Goal: Information Seeking & Learning: Learn about a topic

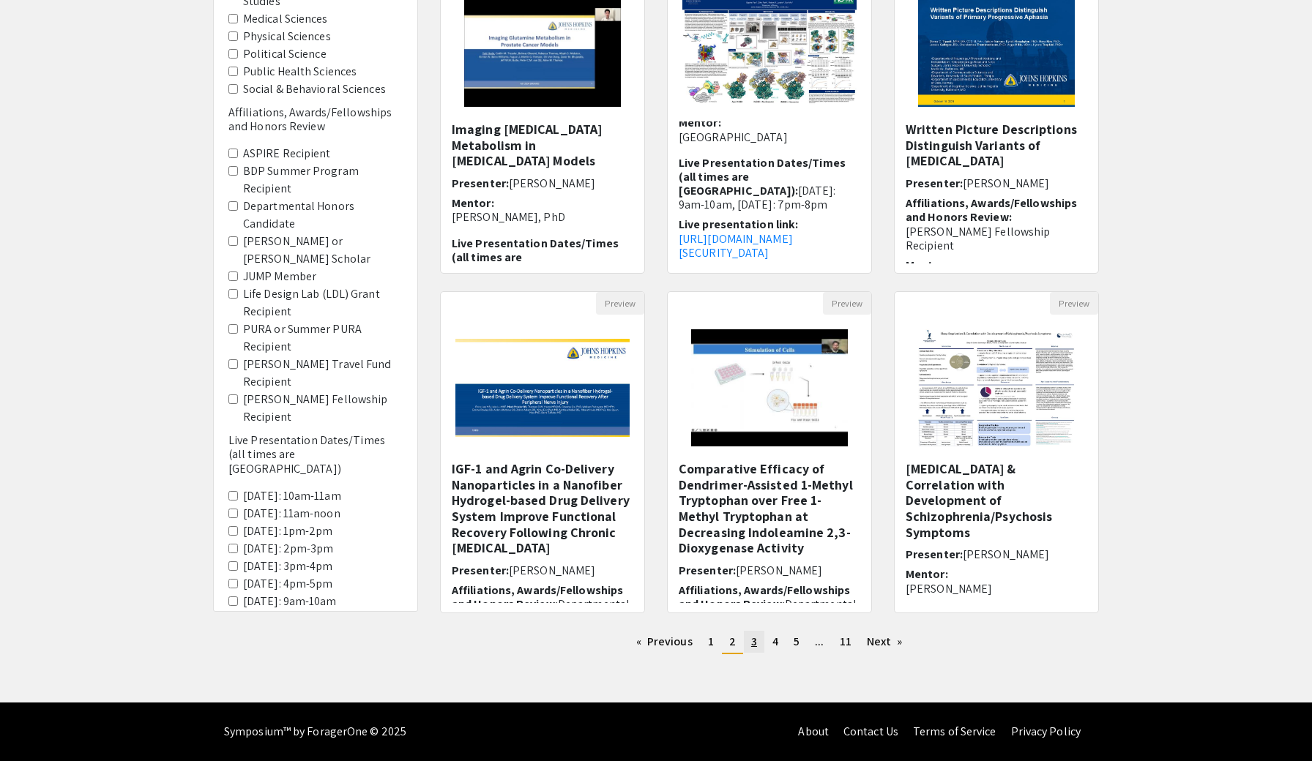
scroll to position [209, 0]
click at [758, 643] on link "page 3" at bounding box center [754, 642] width 20 height 22
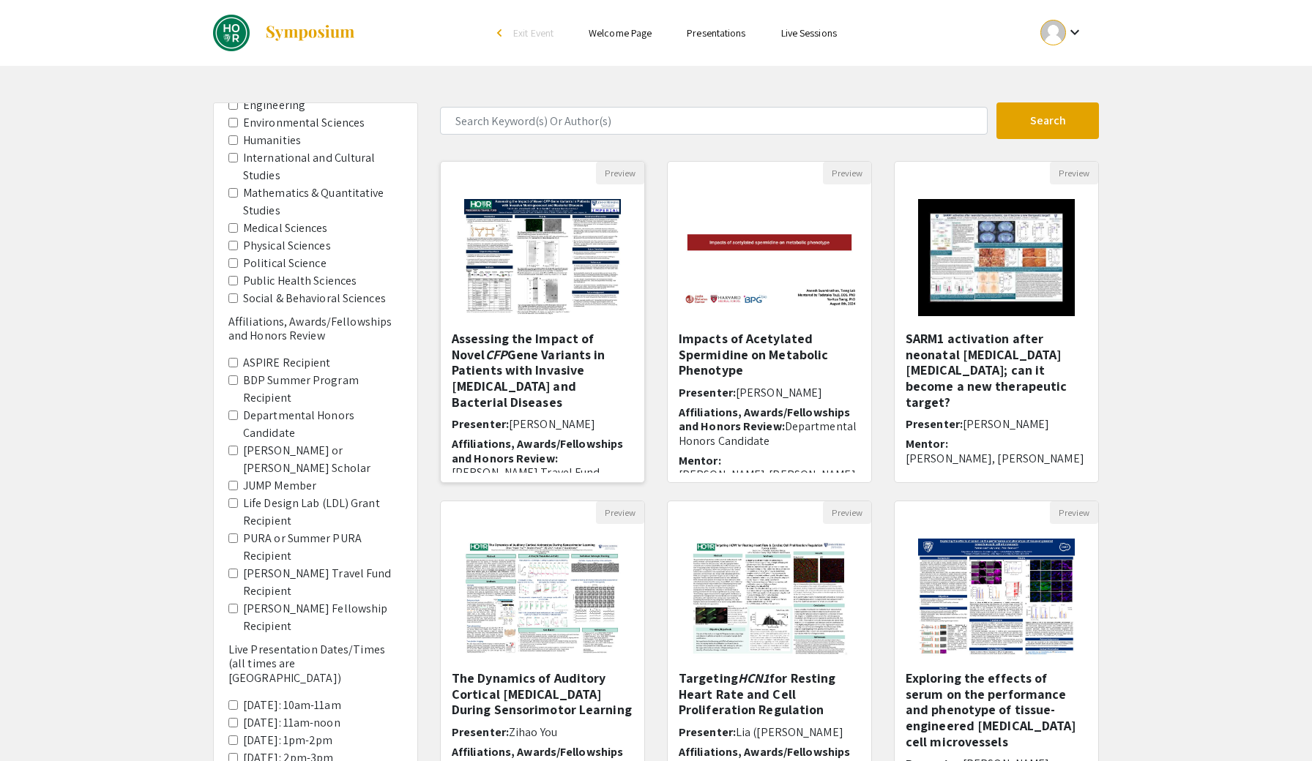
click at [577, 265] on img at bounding box center [541, 257] width 185 height 146
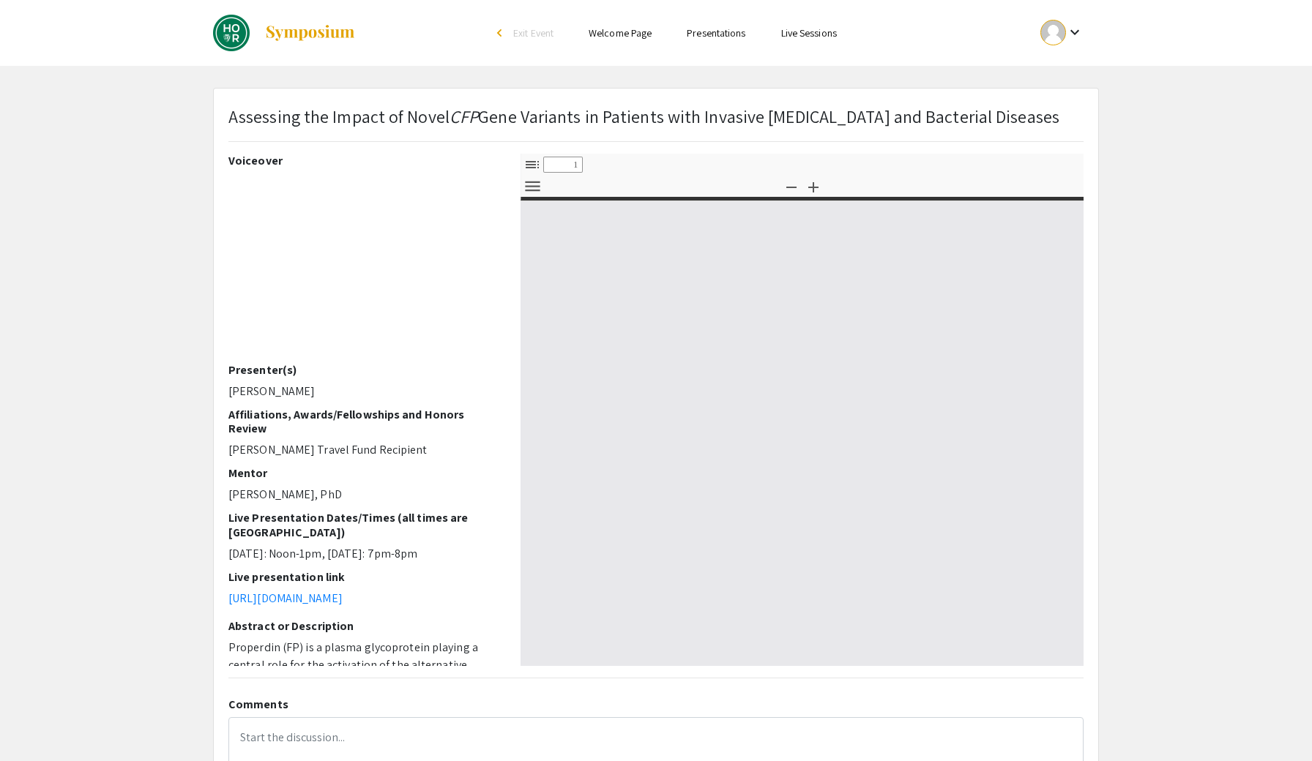
select select "custom"
type input "0"
select select "custom"
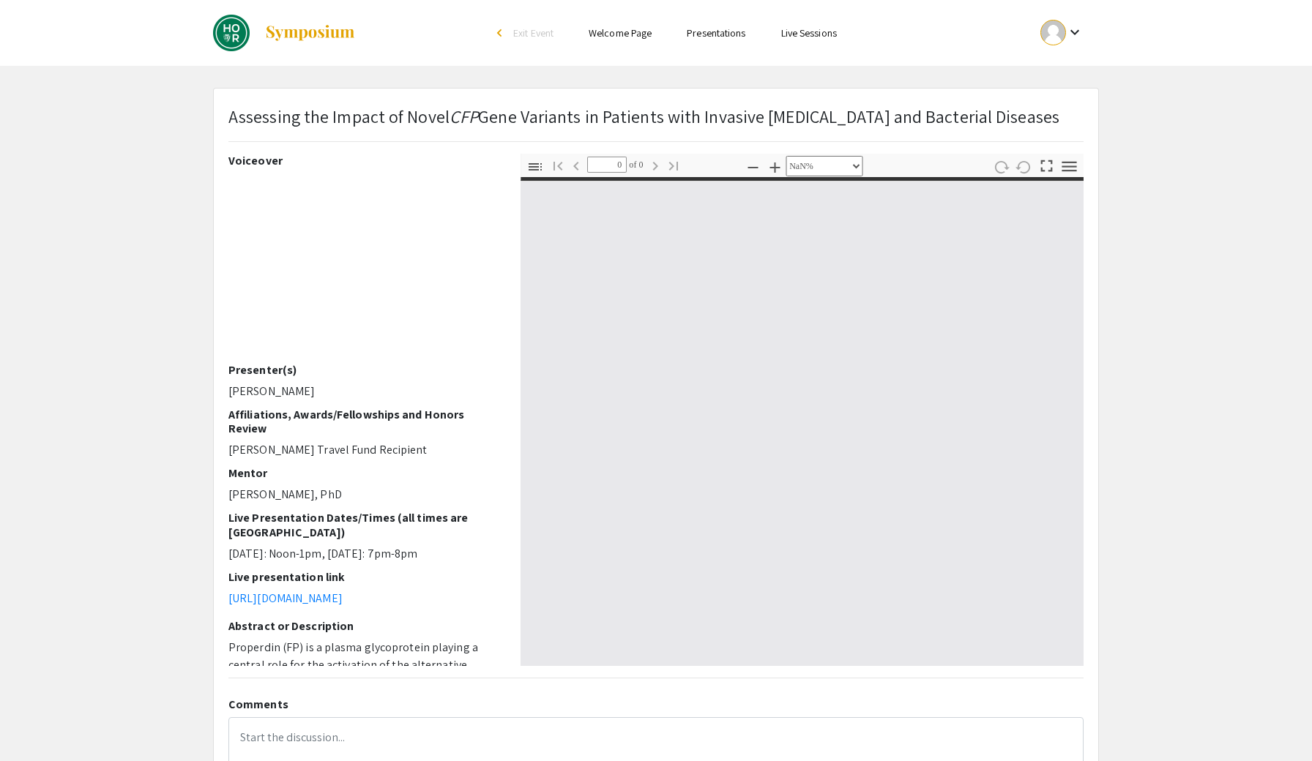
type input "1"
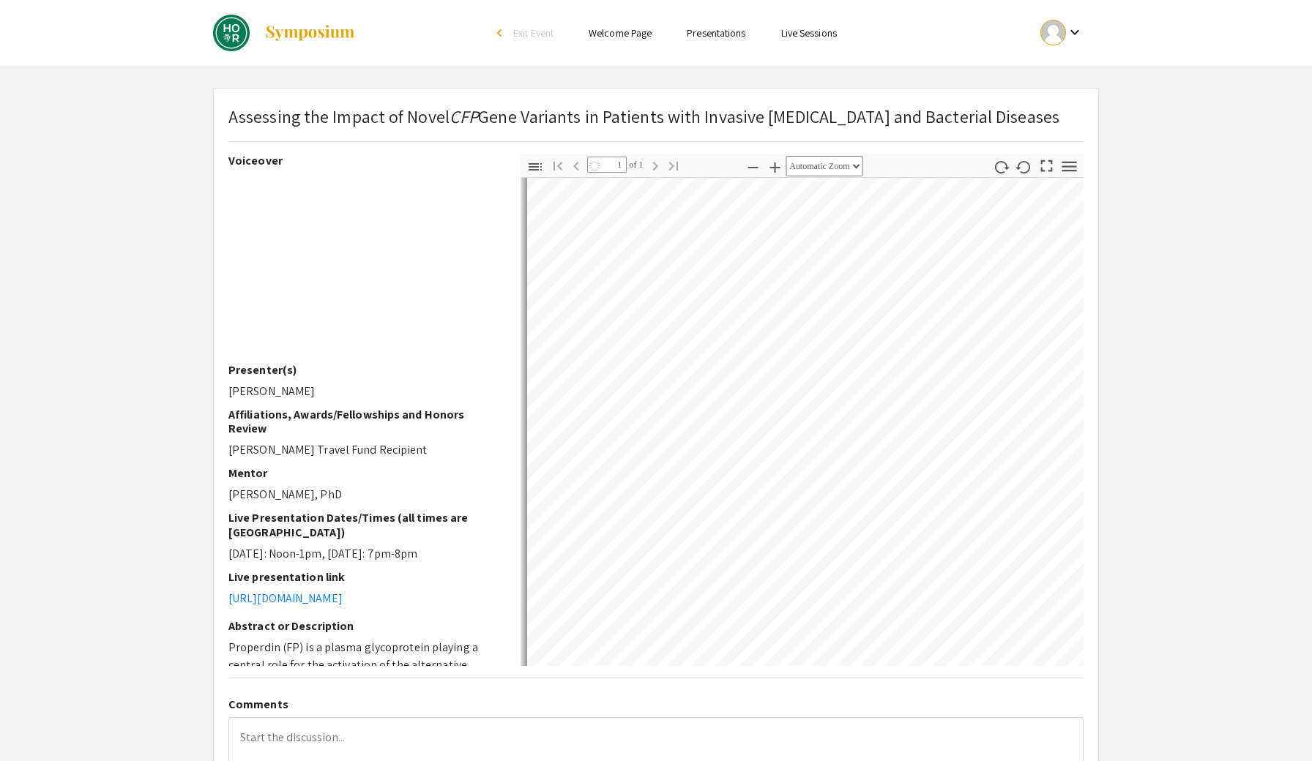
scroll to position [372, 0]
select select "auto"
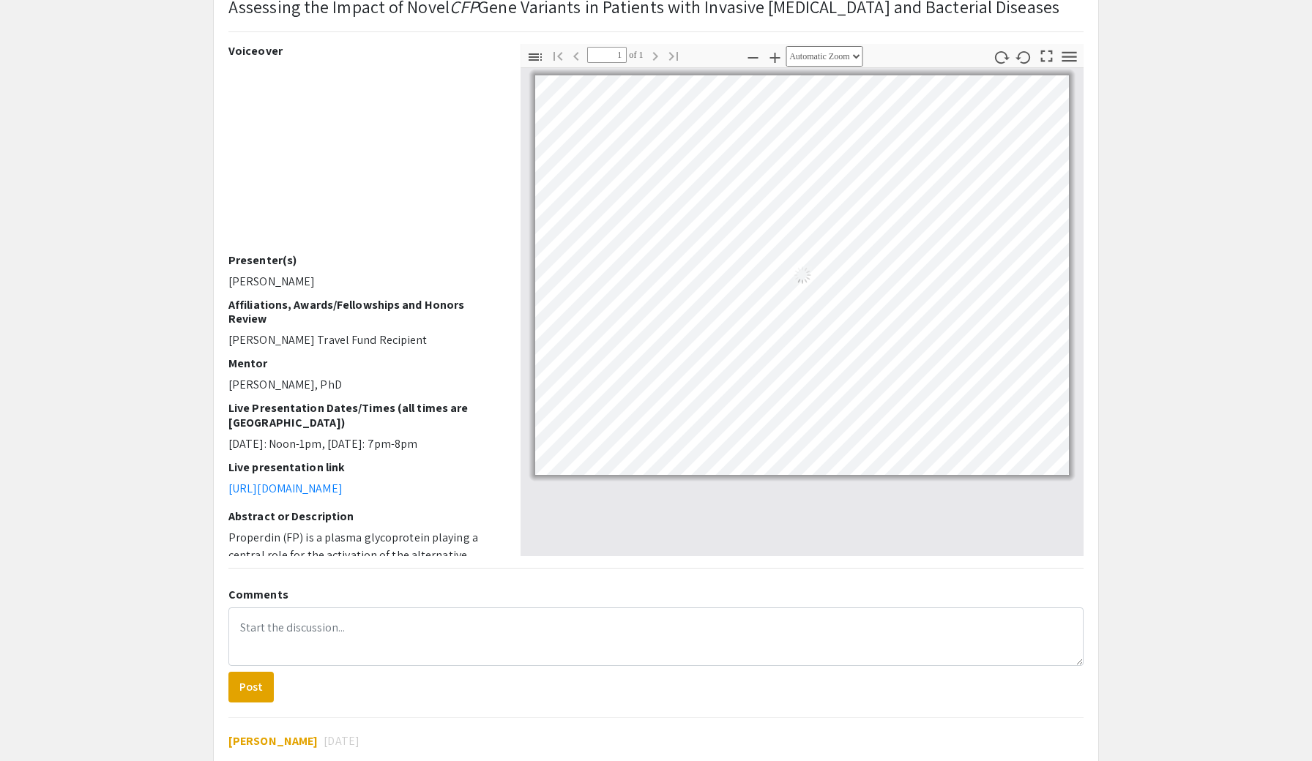
scroll to position [0, 0]
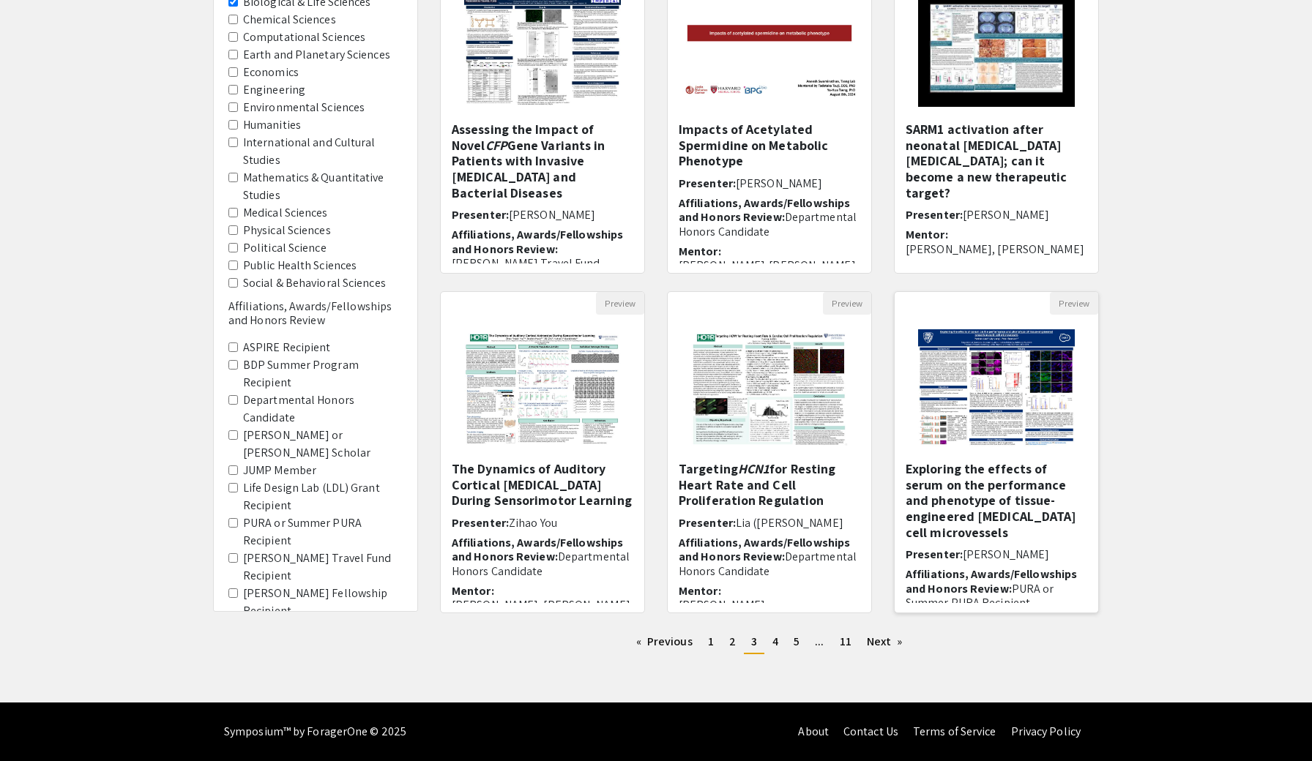
scroll to position [209, 0]
click at [993, 438] on img "Open Presentation <p>Exploring the effects of serum on the performance and phen…" at bounding box center [995, 388] width 185 height 146
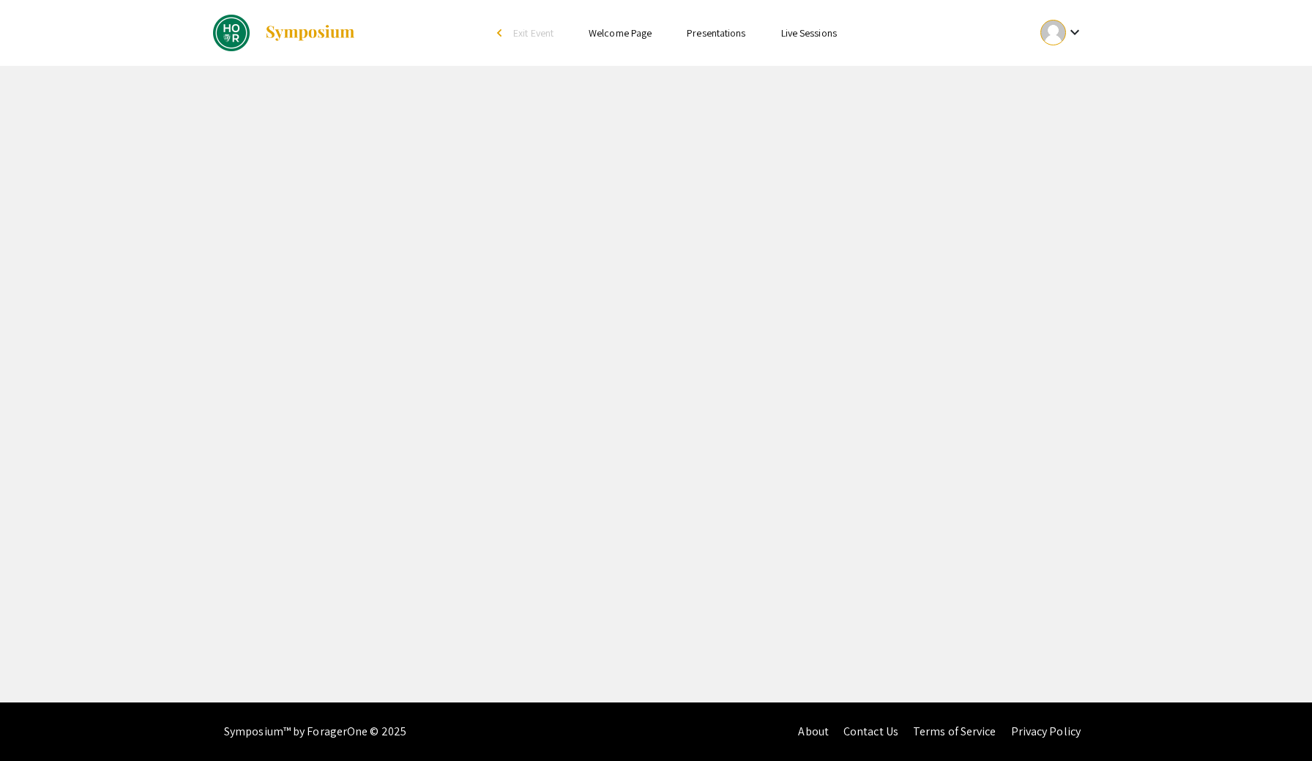
select select "custom"
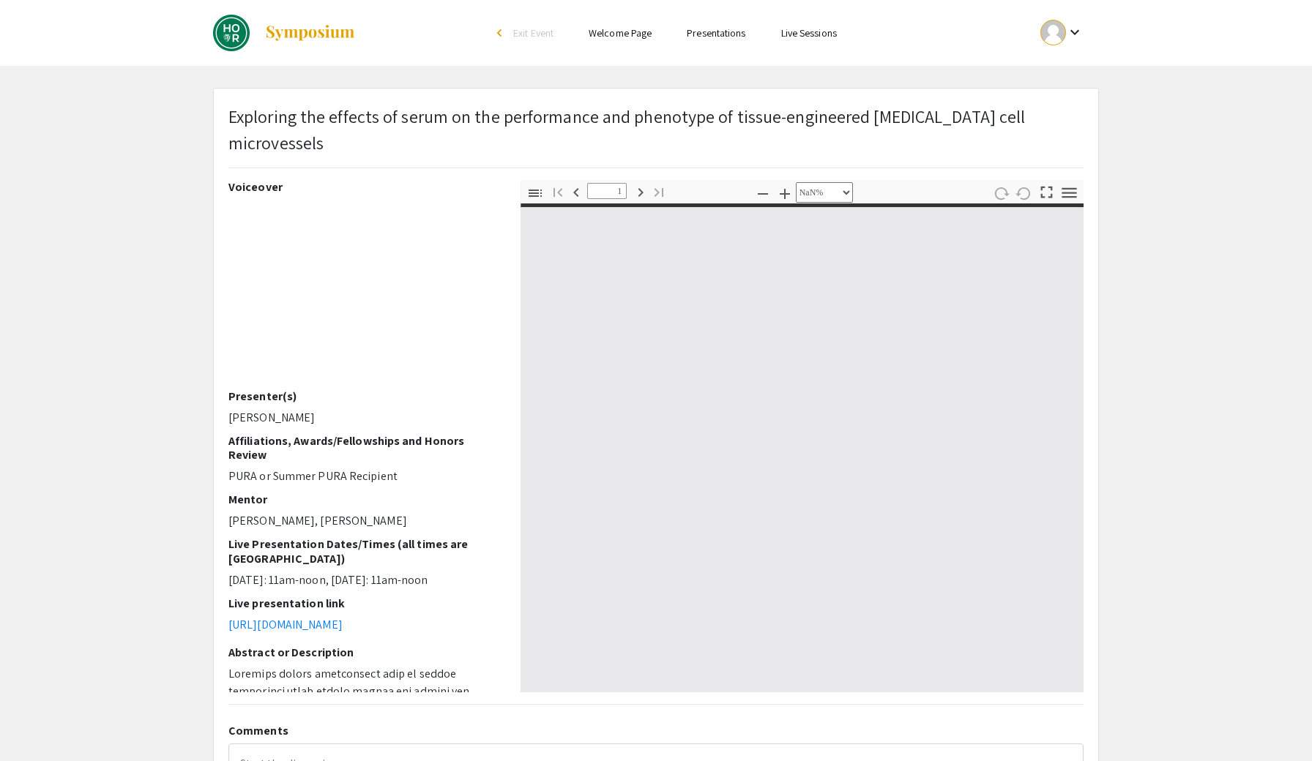
type input "0"
select select "custom"
type input "1"
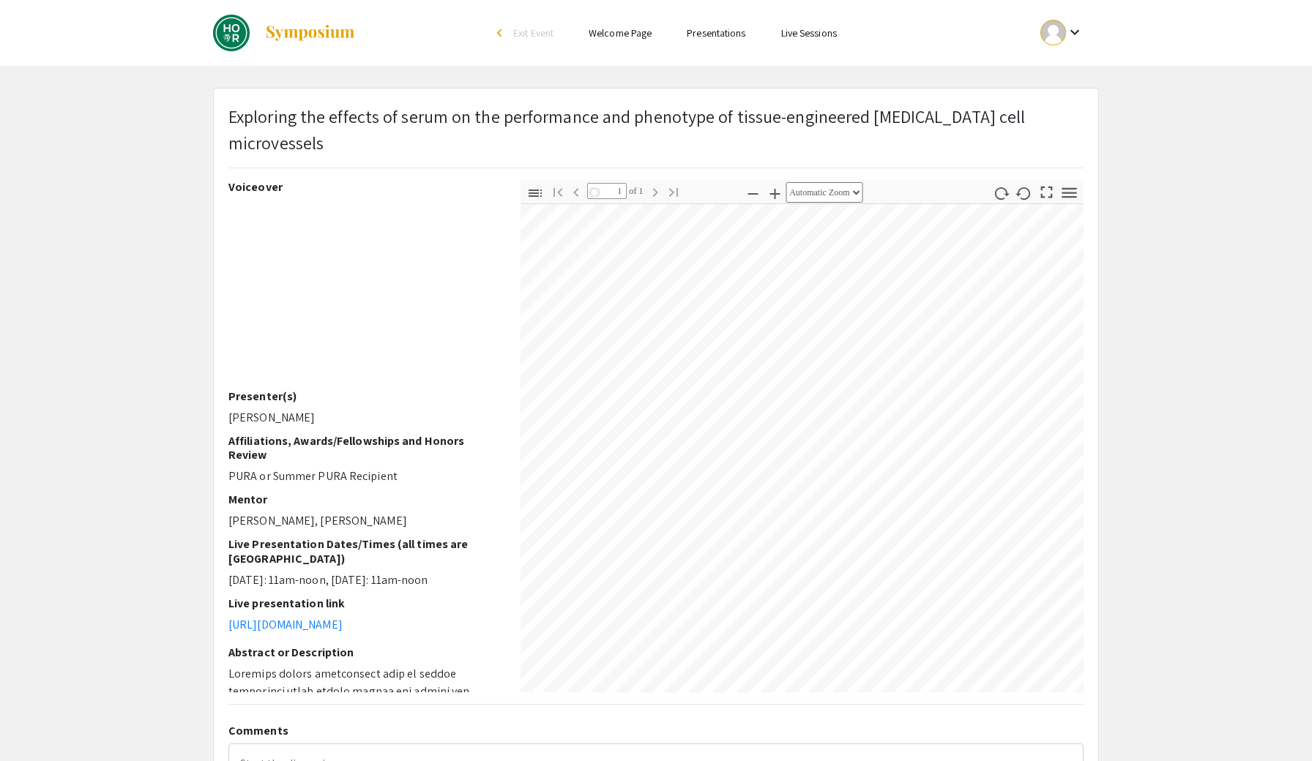
select select "auto"
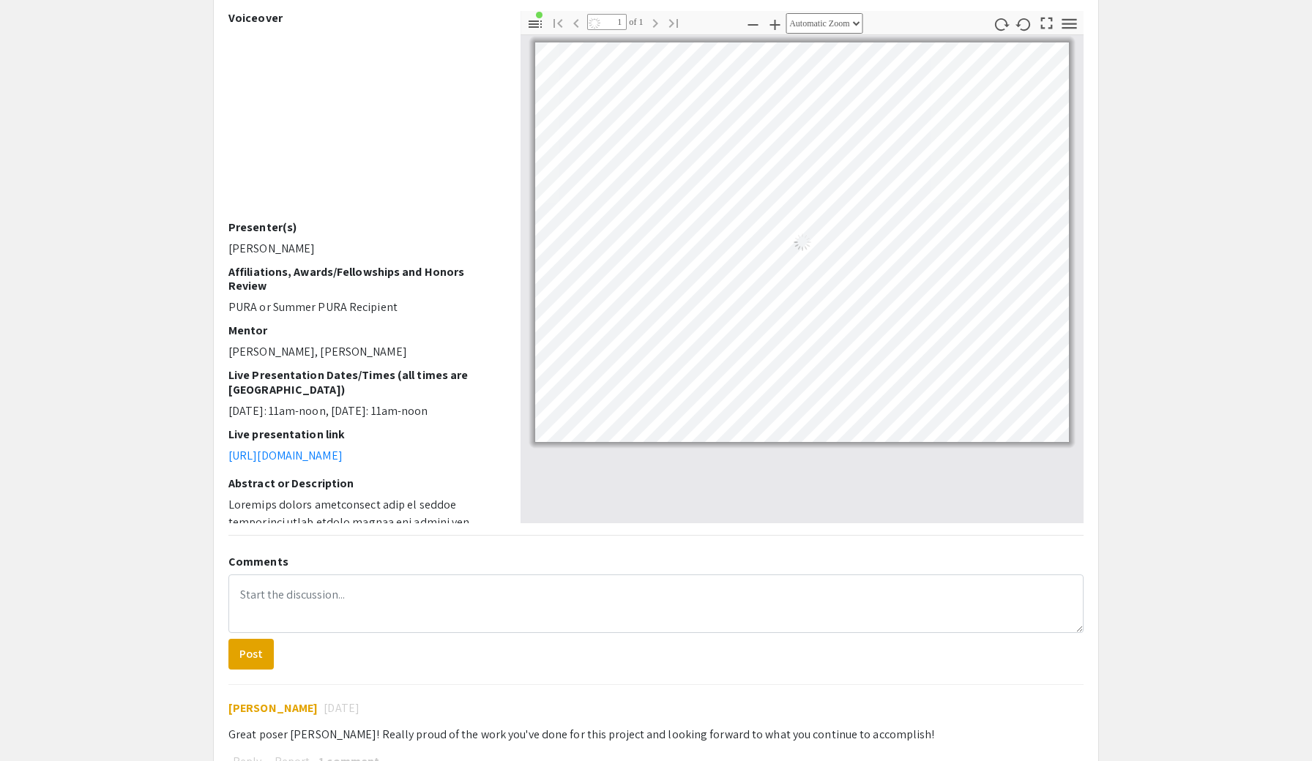
scroll to position [111, 0]
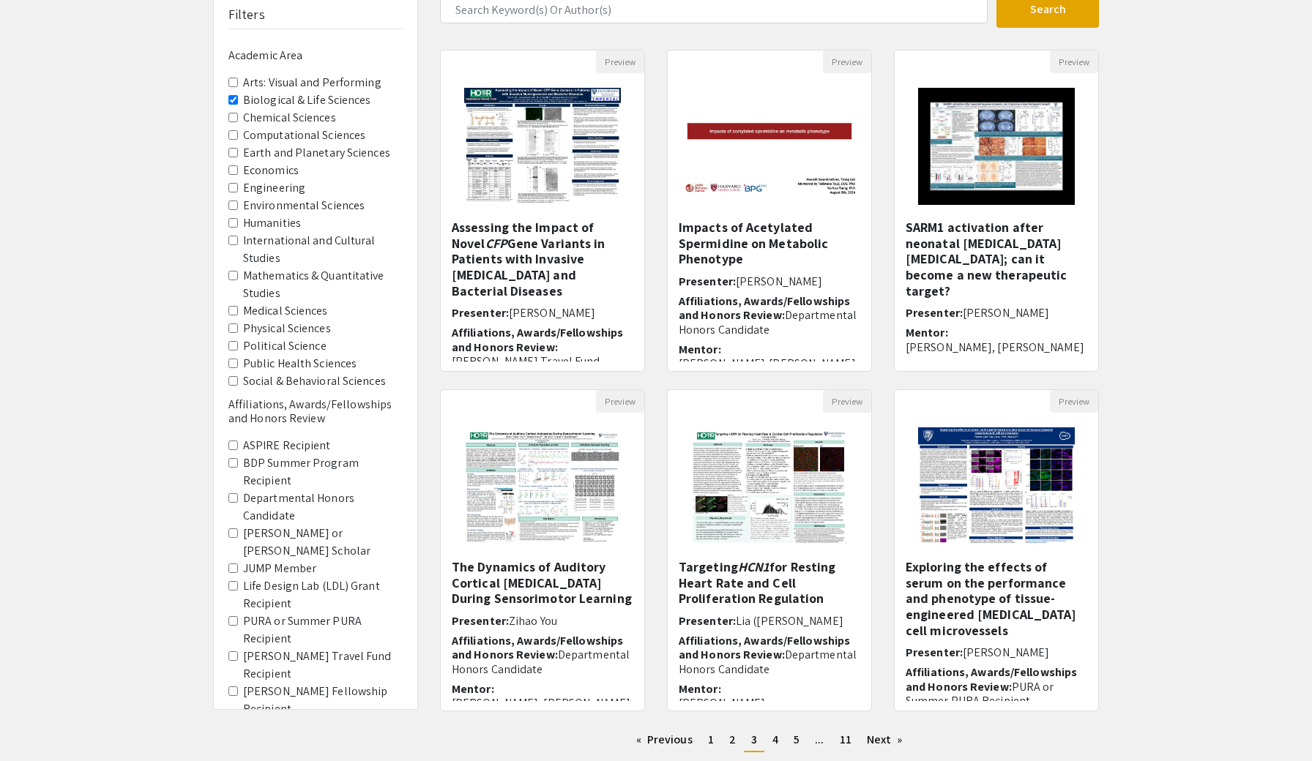
scroll to position [209, 0]
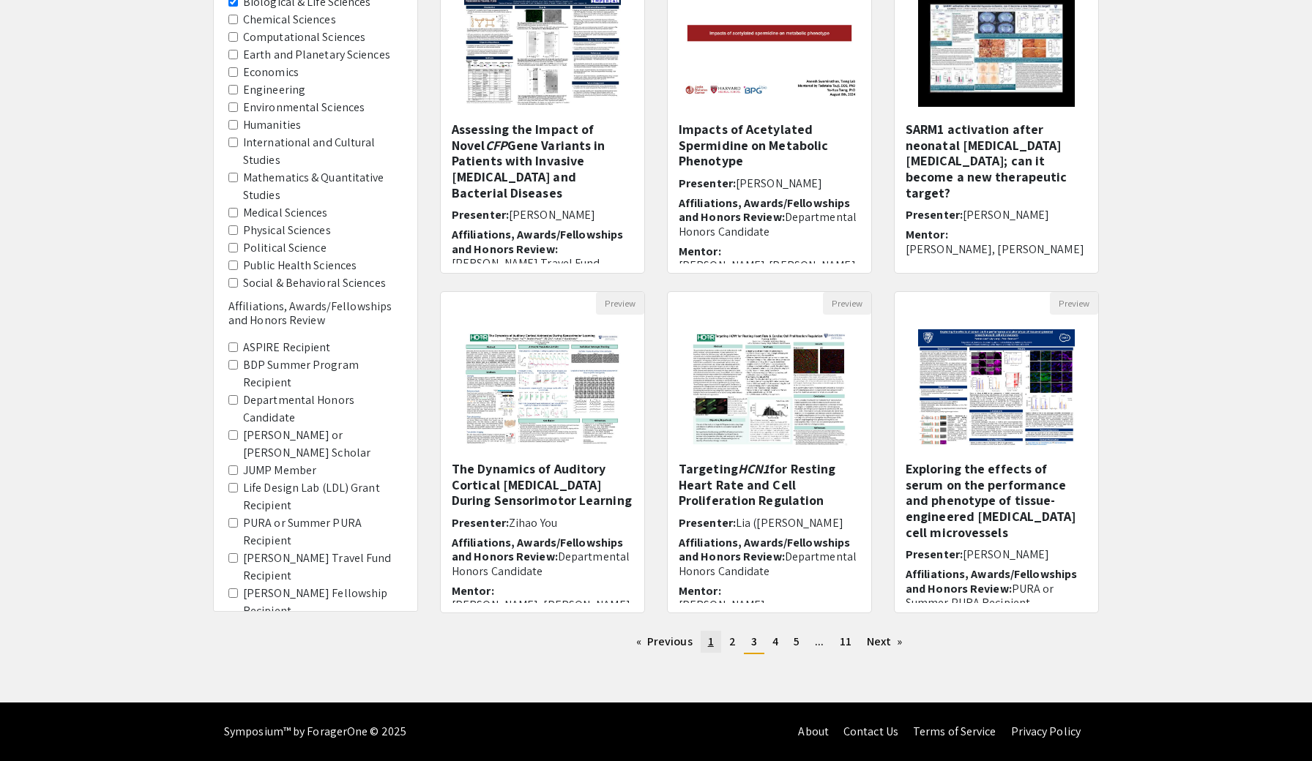
click at [709, 645] on span "1" at bounding box center [711, 641] width 6 height 15
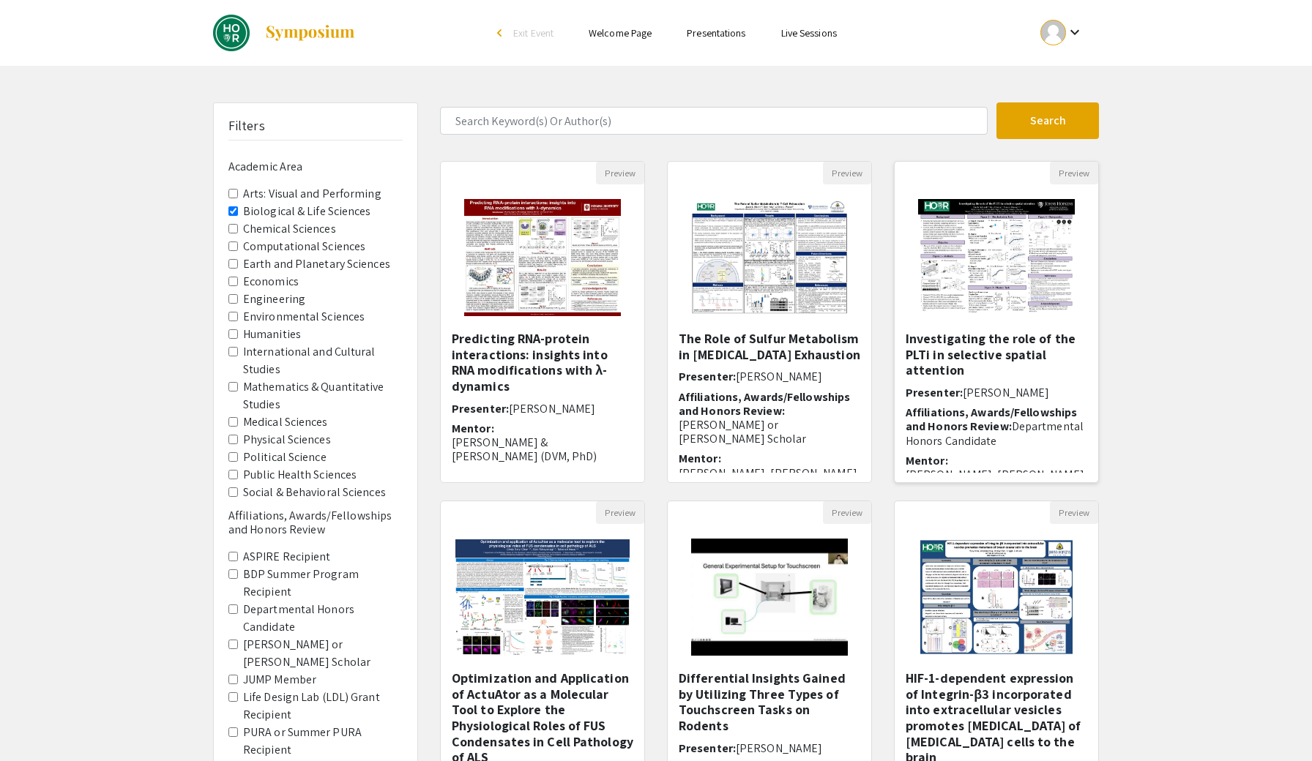
click at [1030, 352] on h5 "Investigating the role of the PLTi in selective spatial attention" at bounding box center [996, 355] width 182 height 48
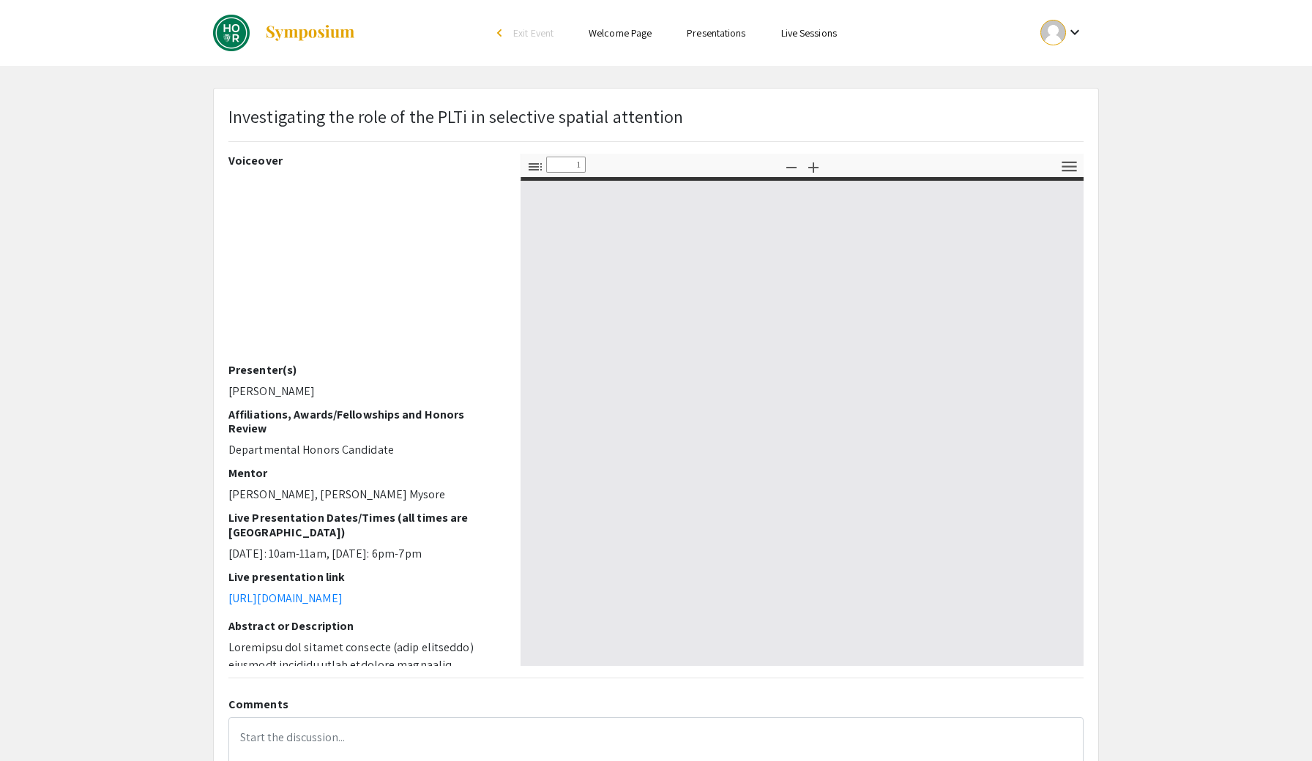
select select "custom"
type input "0"
select select "auto"
type input "1"
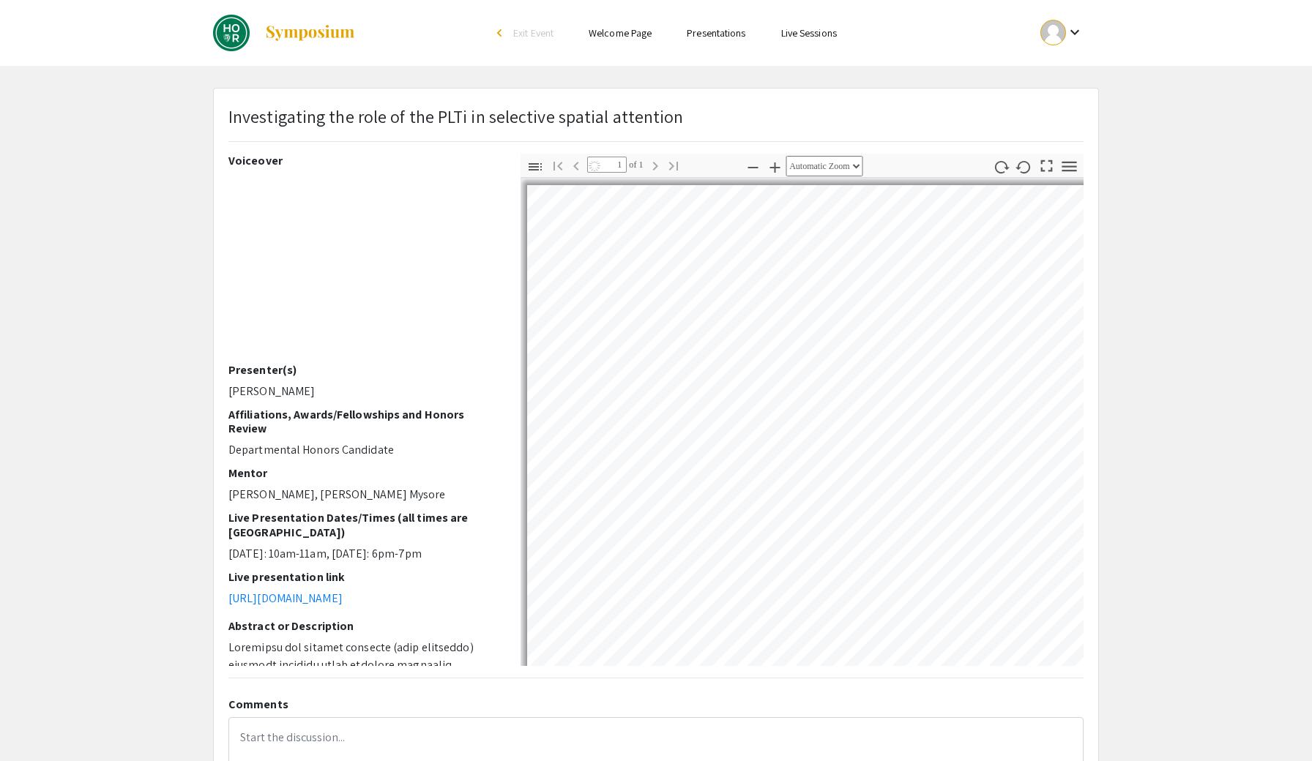
select select "custom"
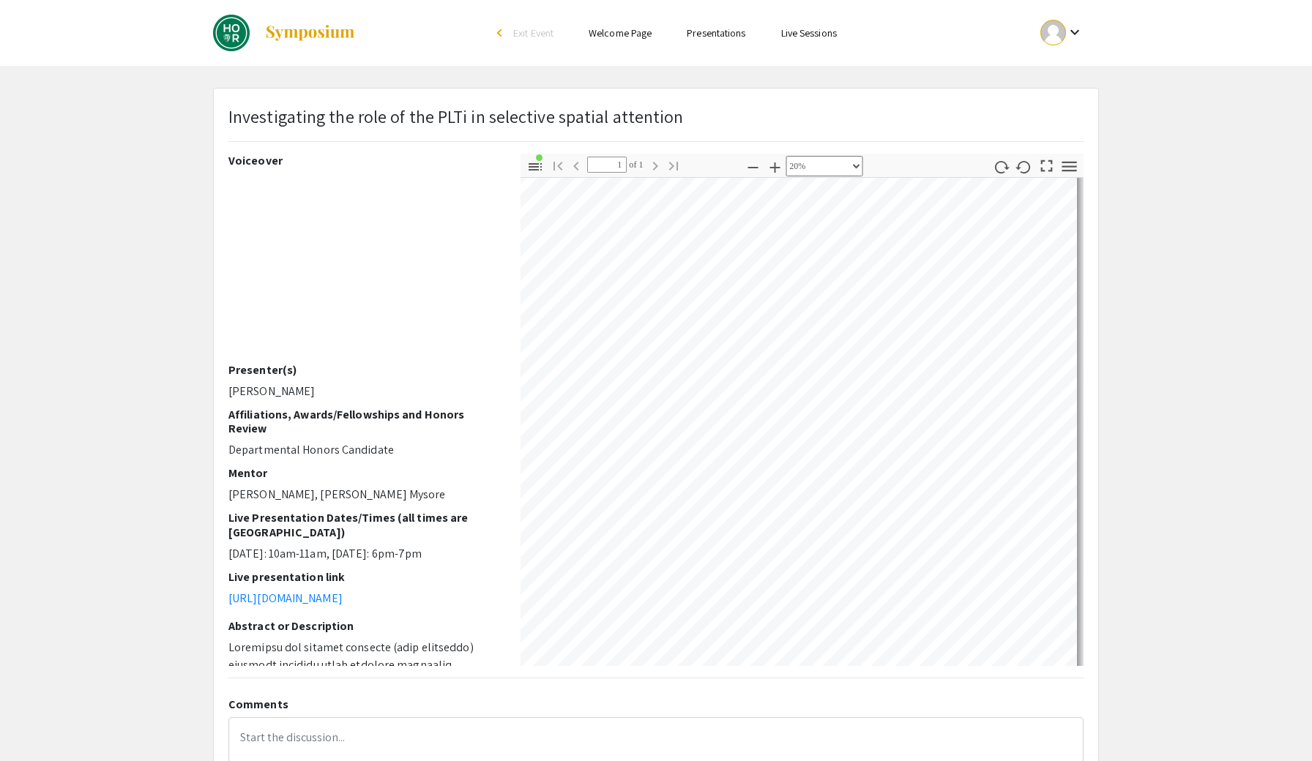
scroll to position [18, 124]
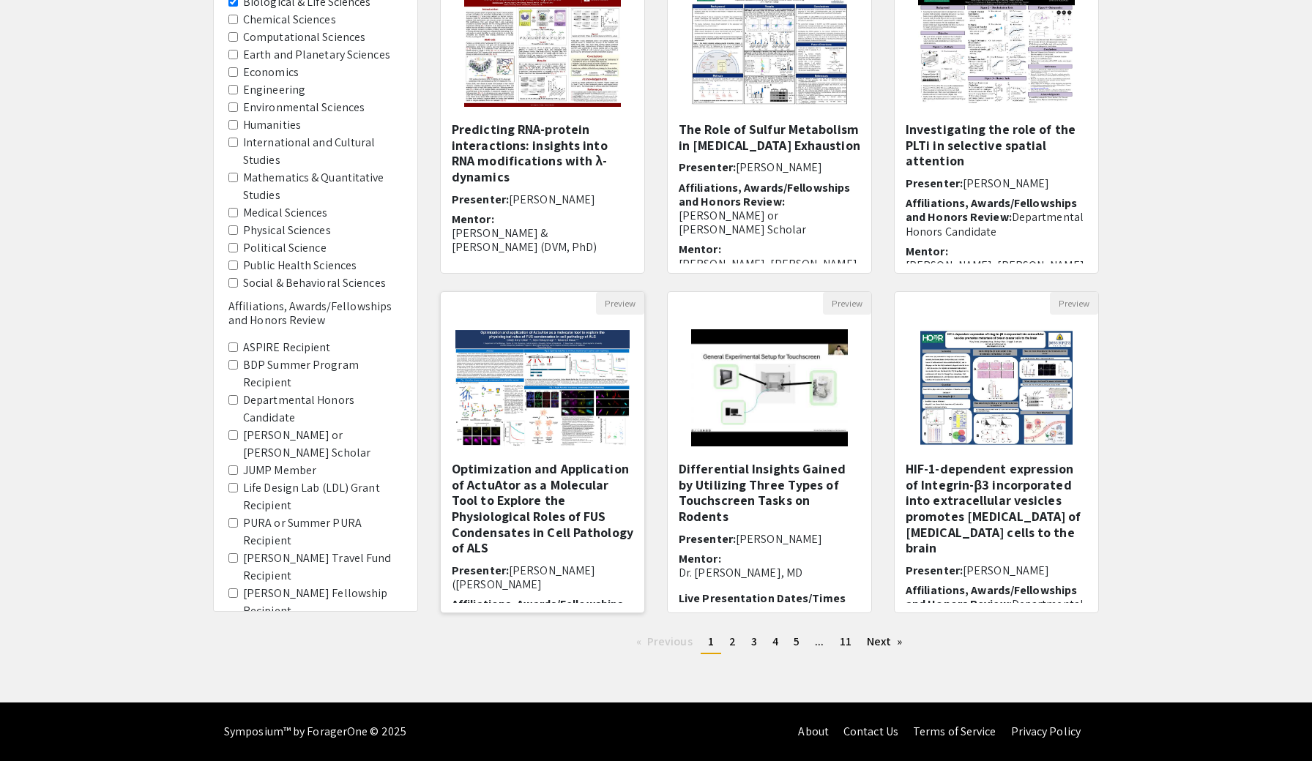
scroll to position [209, 0]
click at [600, 60] on img "Open Presentation <p>Predicting RNA-protein interactions: insights into RNA mod…" at bounding box center [541, 48] width 185 height 146
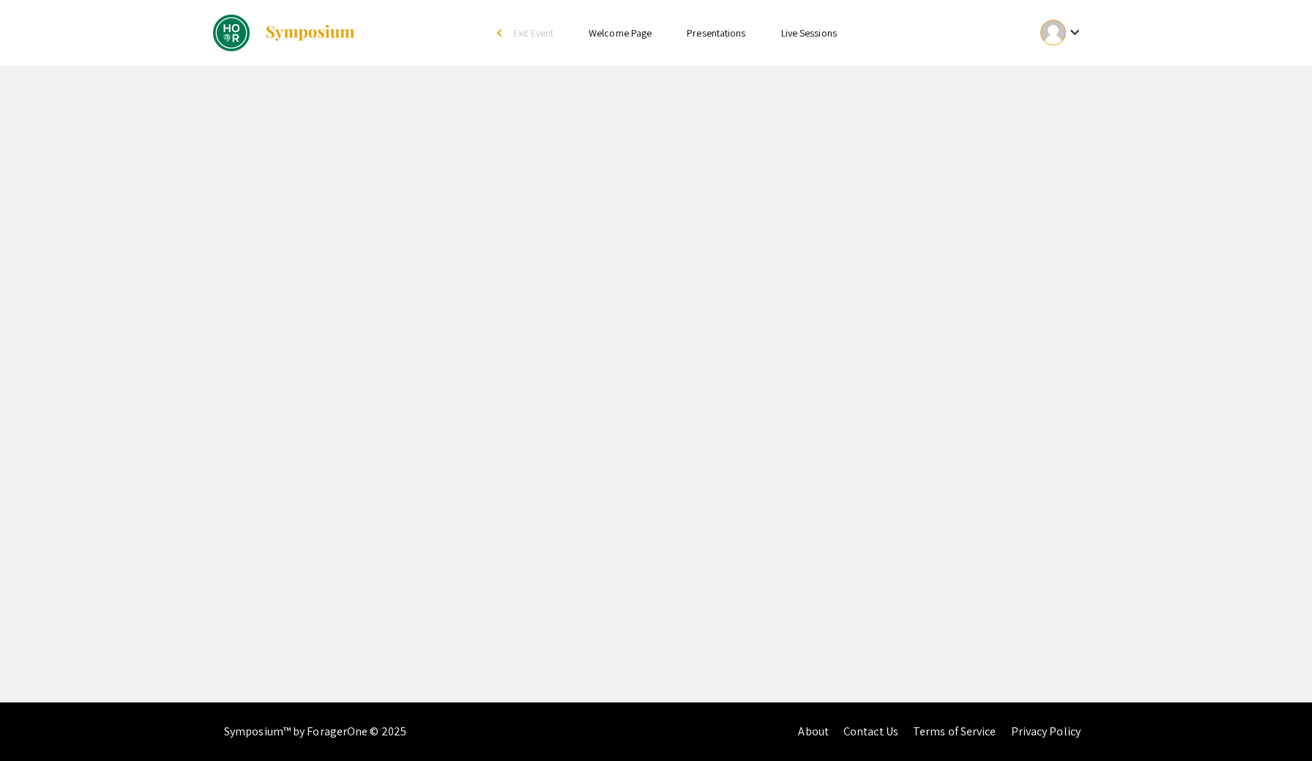
select select "custom"
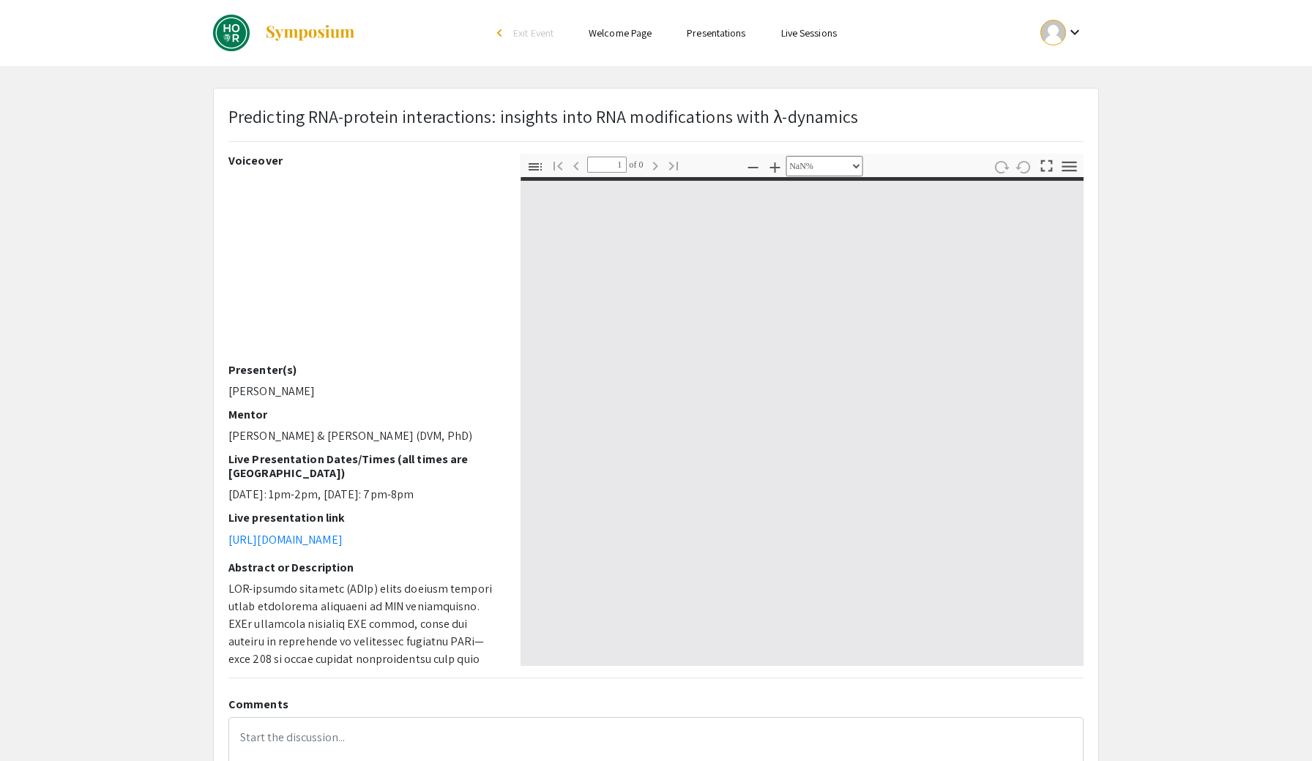
type input "0"
select select "auto"
type input "1"
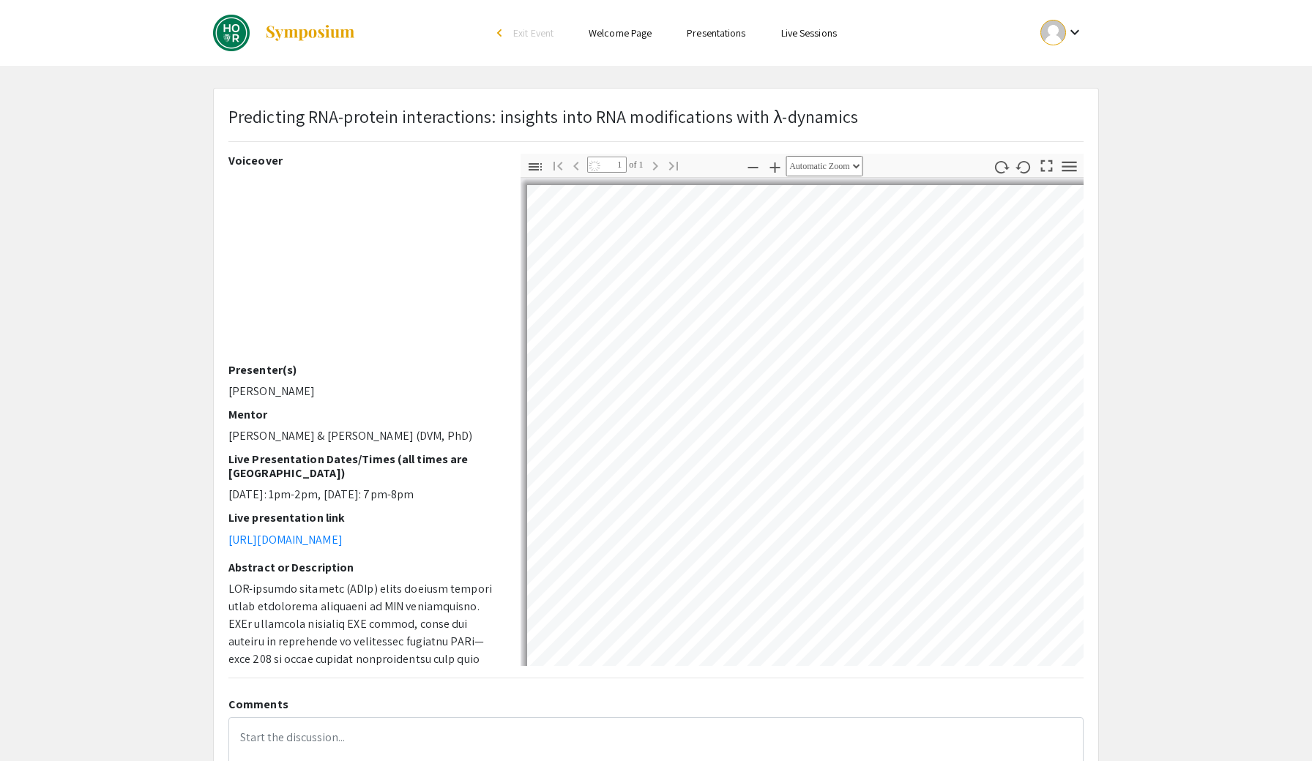
select select "auto"
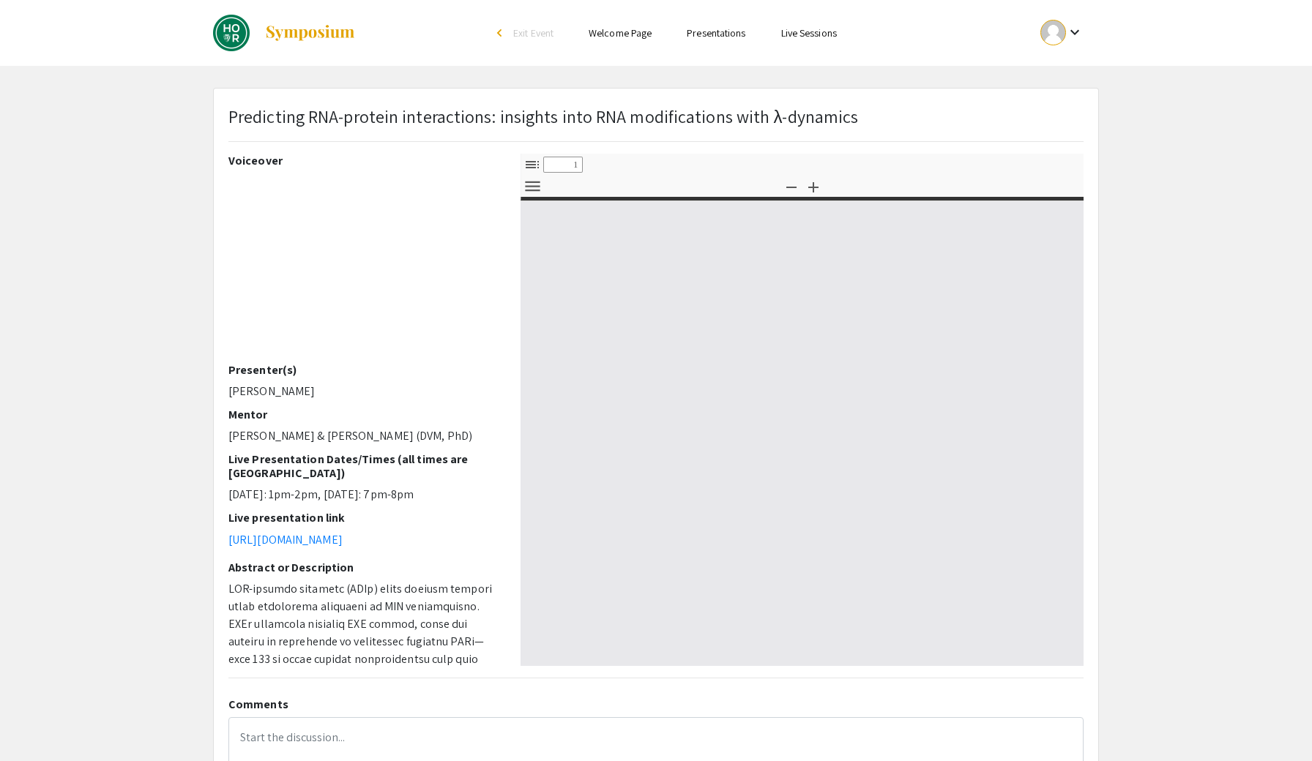
select select "custom"
type input "0"
select select "custom"
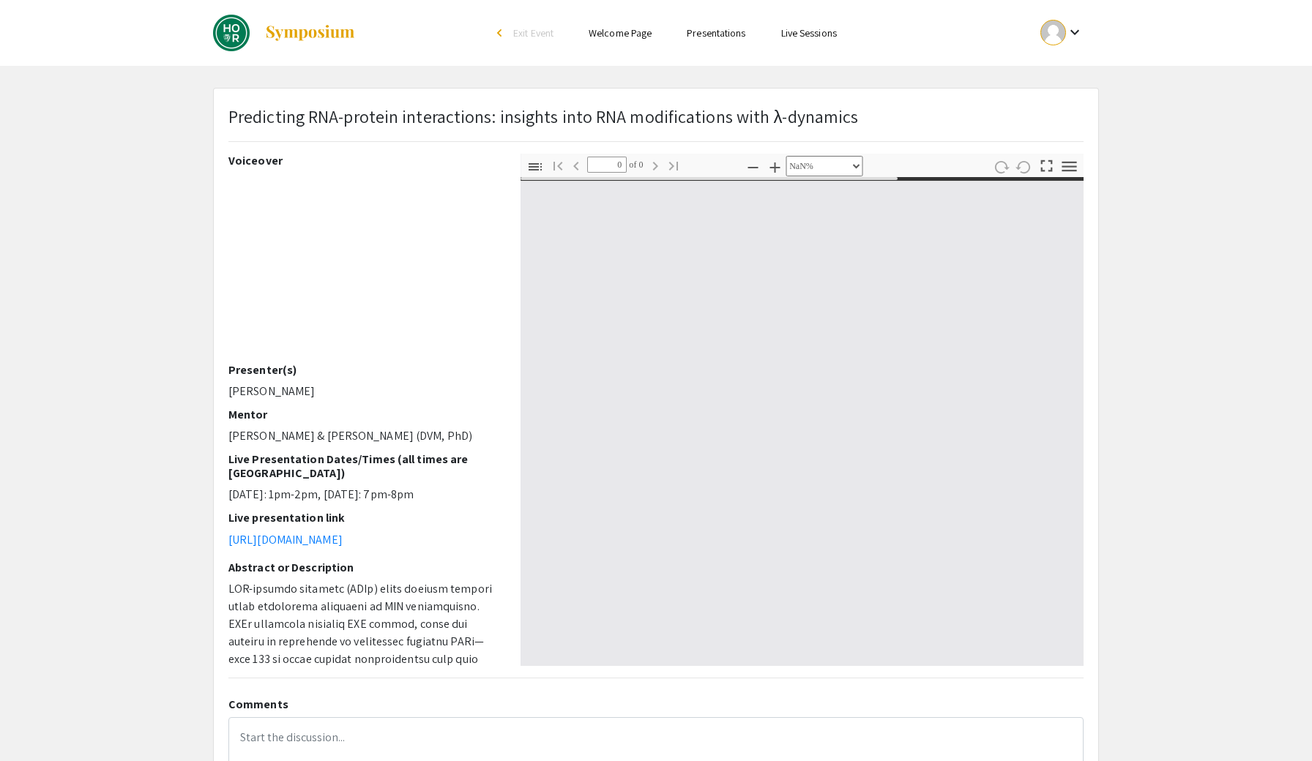
type input "1"
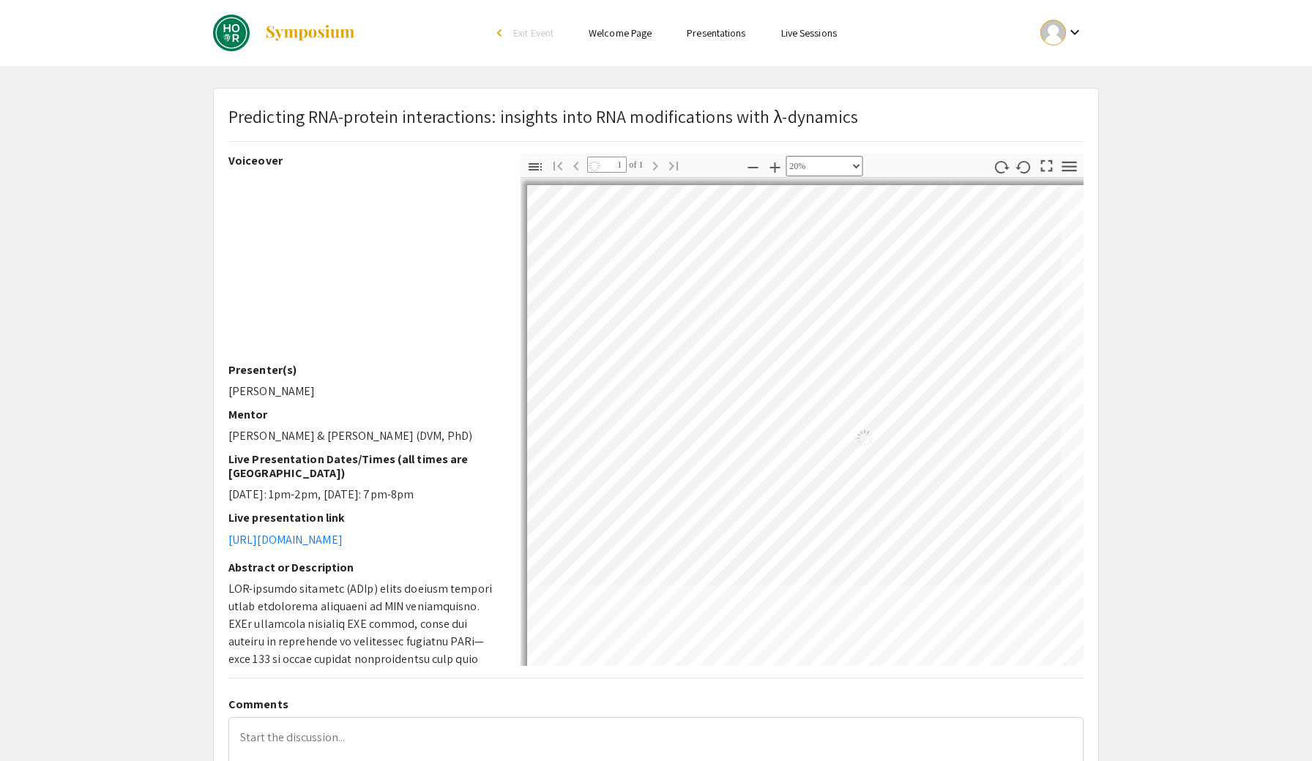
scroll to position [31, 117]
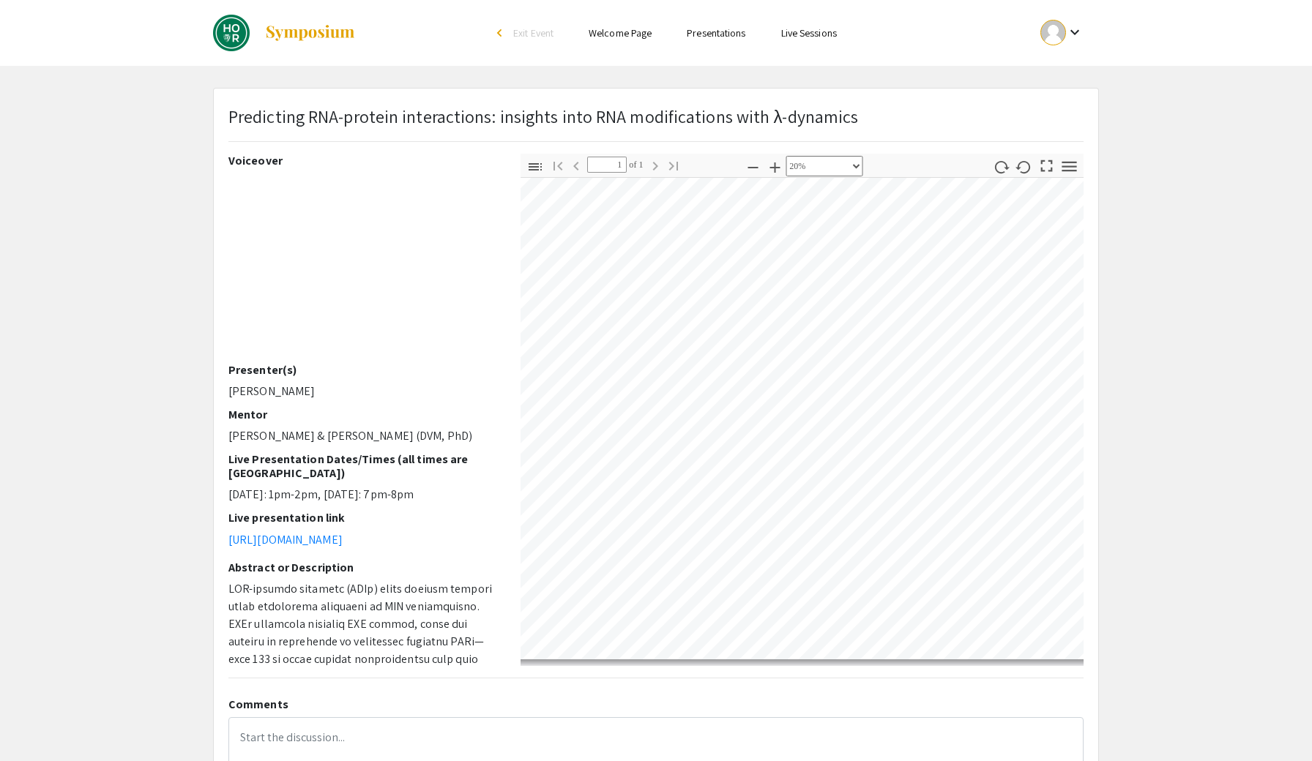
select select "custom"
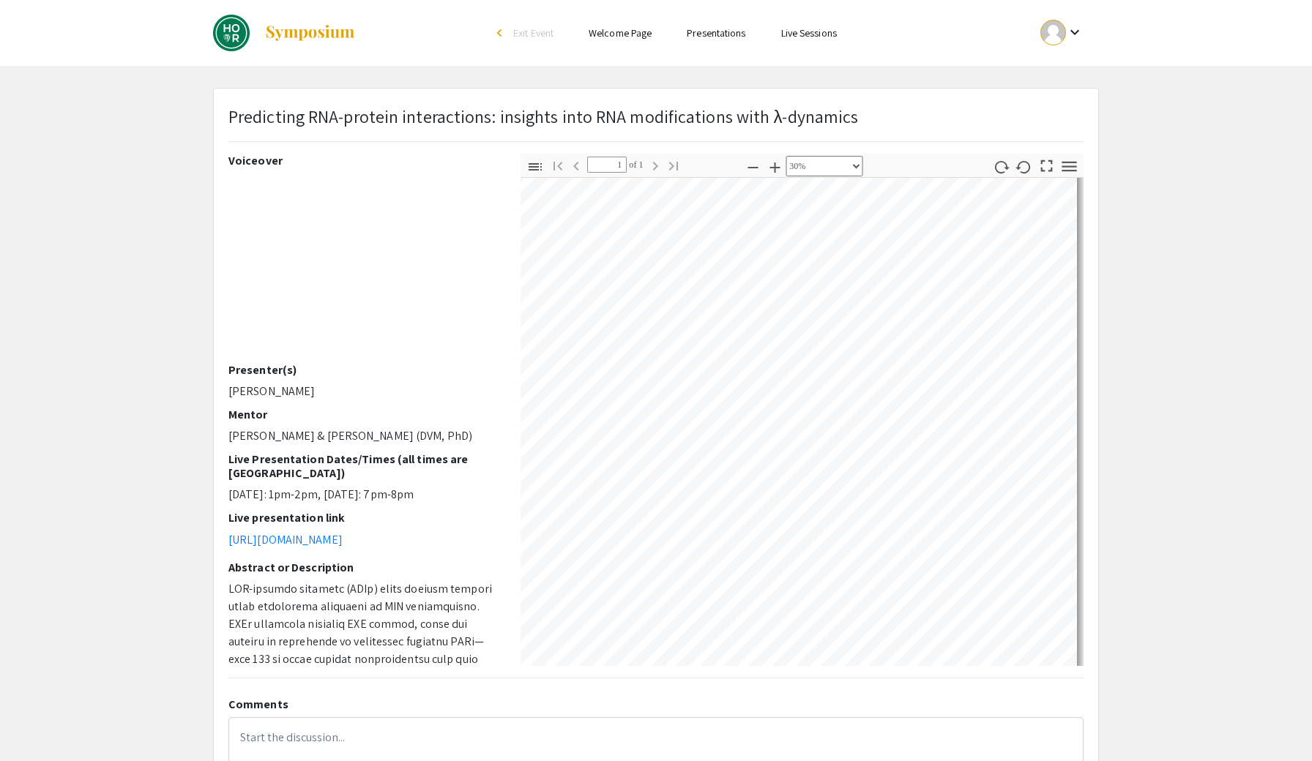
scroll to position [238, 462]
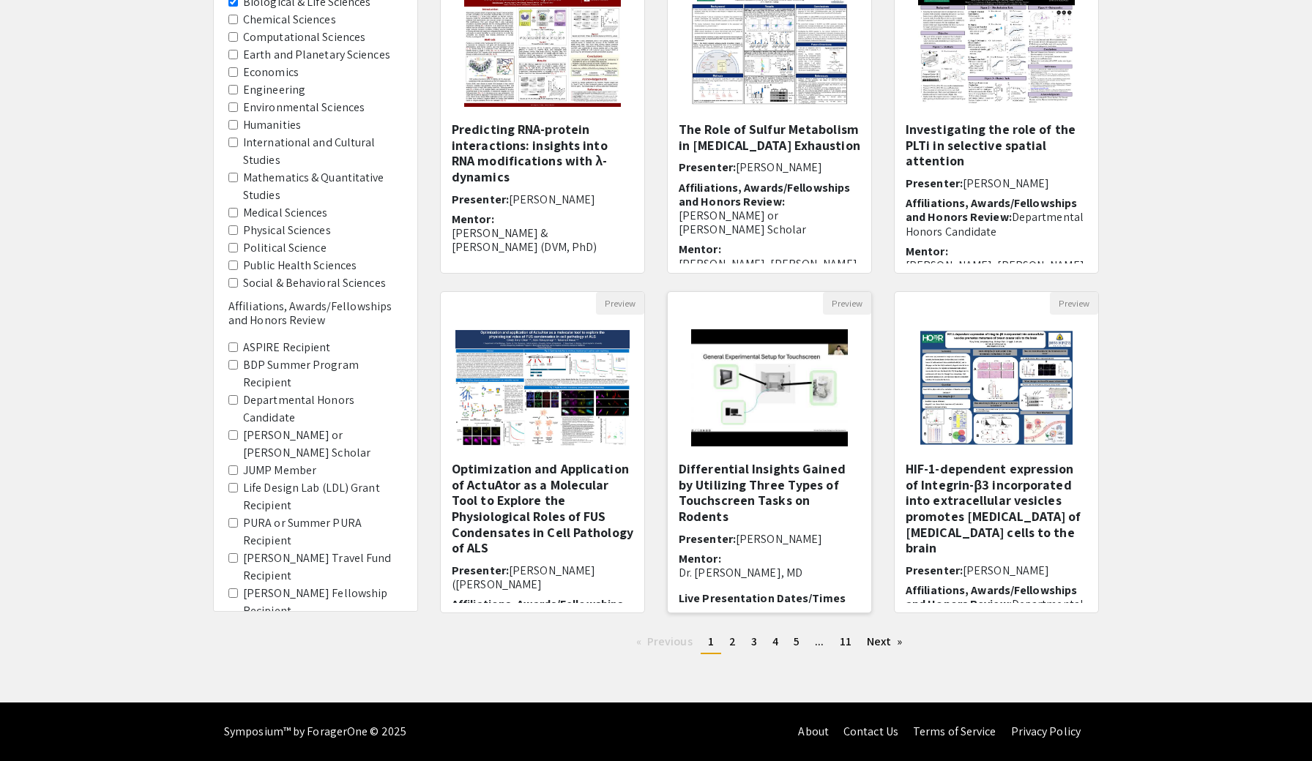
scroll to position [209, 0]
click at [737, 650] on link "page 2" at bounding box center [732, 642] width 21 height 22
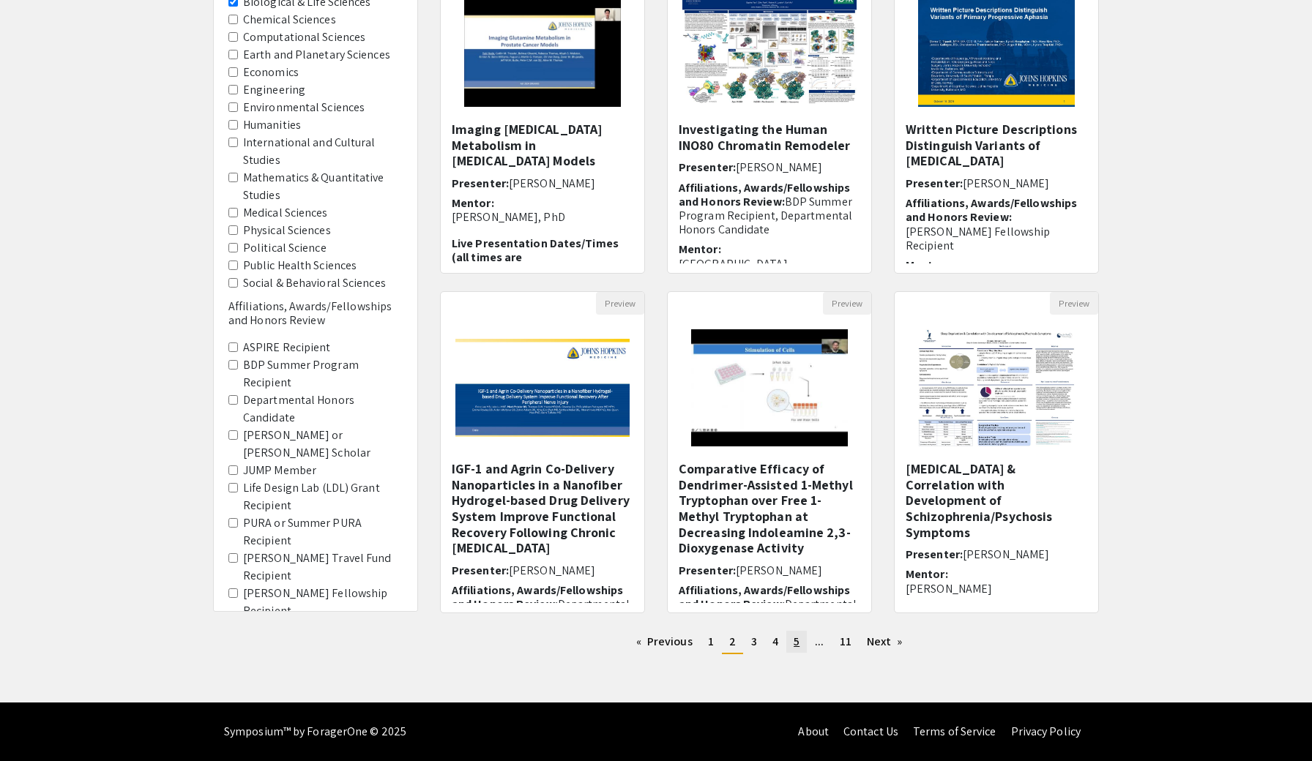
scroll to position [209, 0]
click at [750, 641] on link "page 3" at bounding box center [754, 642] width 20 height 22
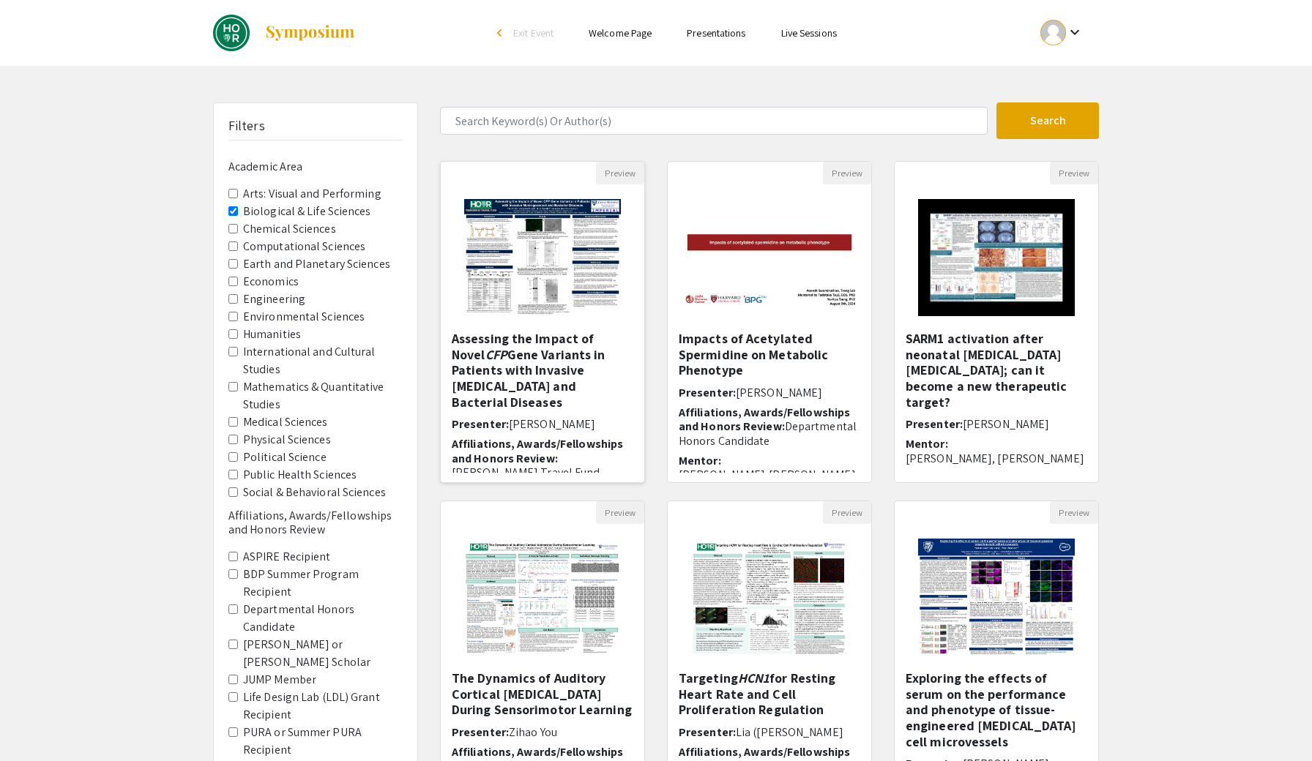
click at [537, 359] on h5 "Assessing the Impact of Novel CFP Gene Variants in Patients with Invasive Menin…" at bounding box center [543, 370] width 182 height 79
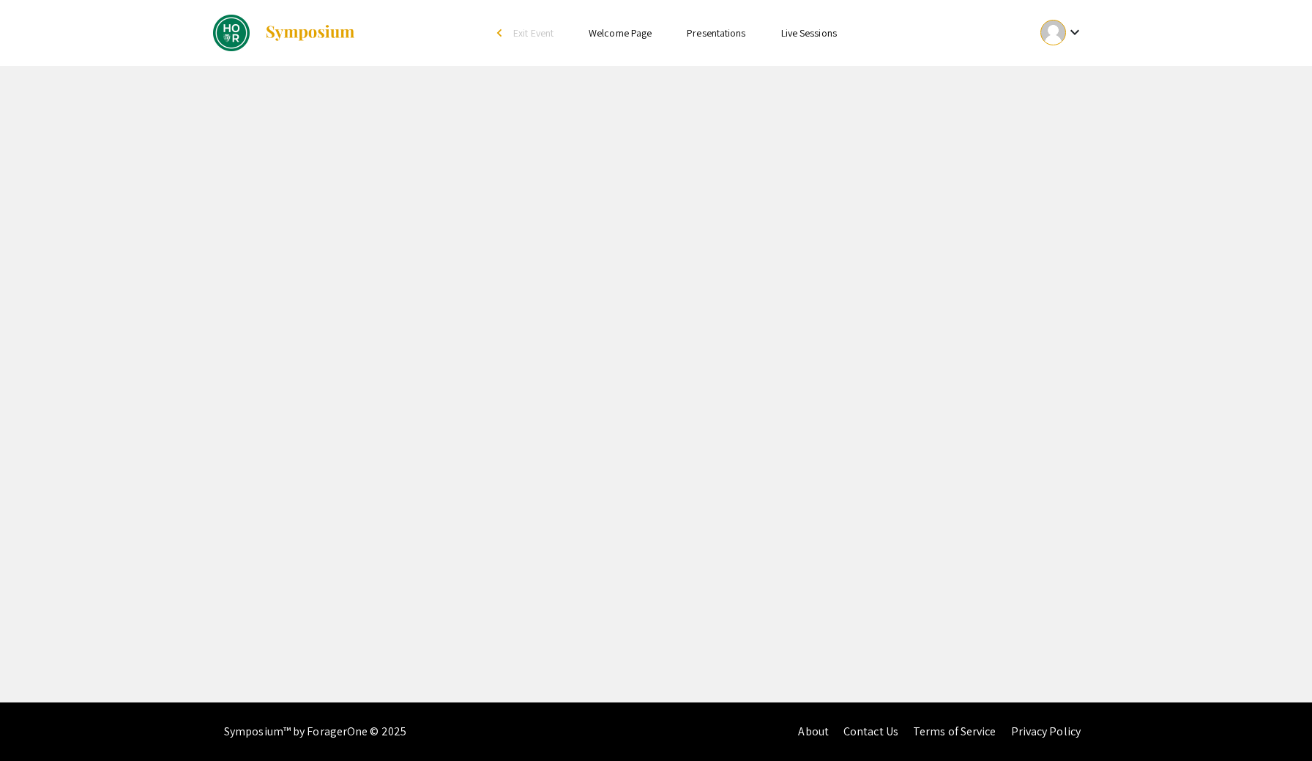
select select "custom"
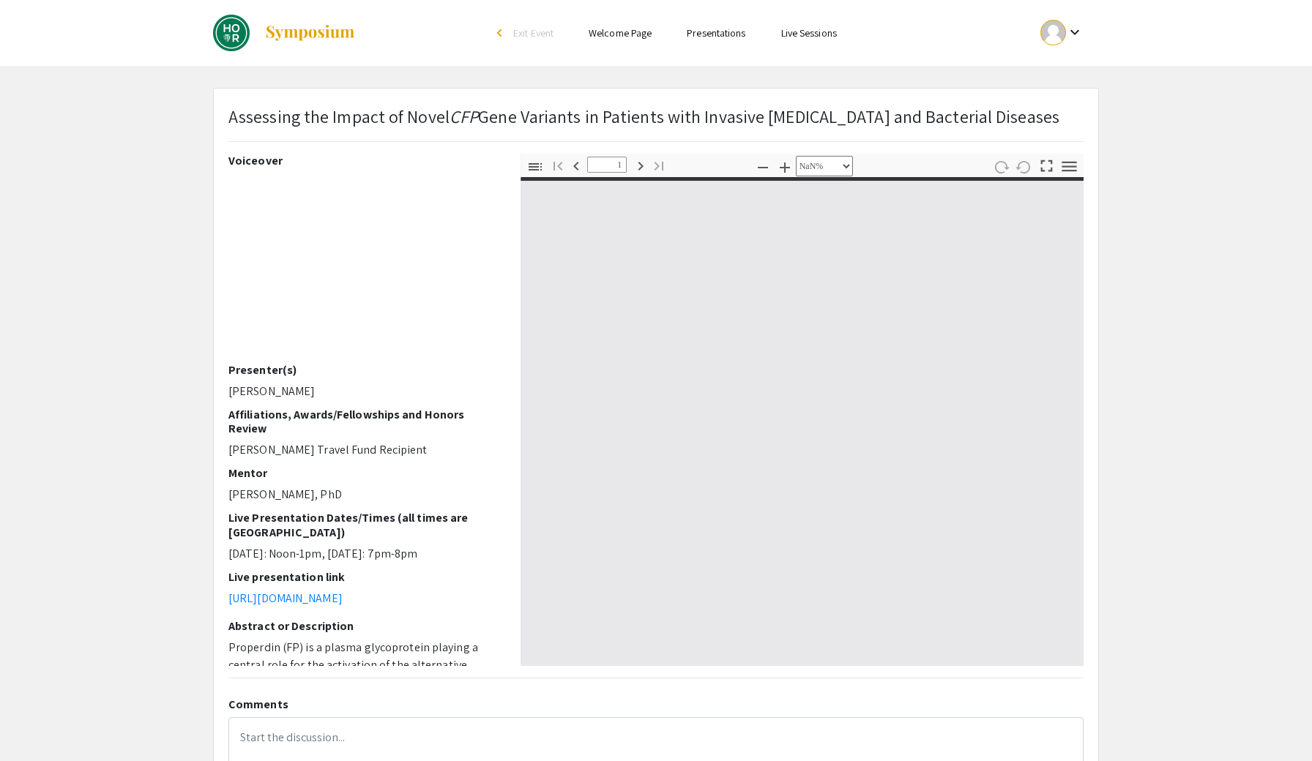
type input "0"
select select "custom"
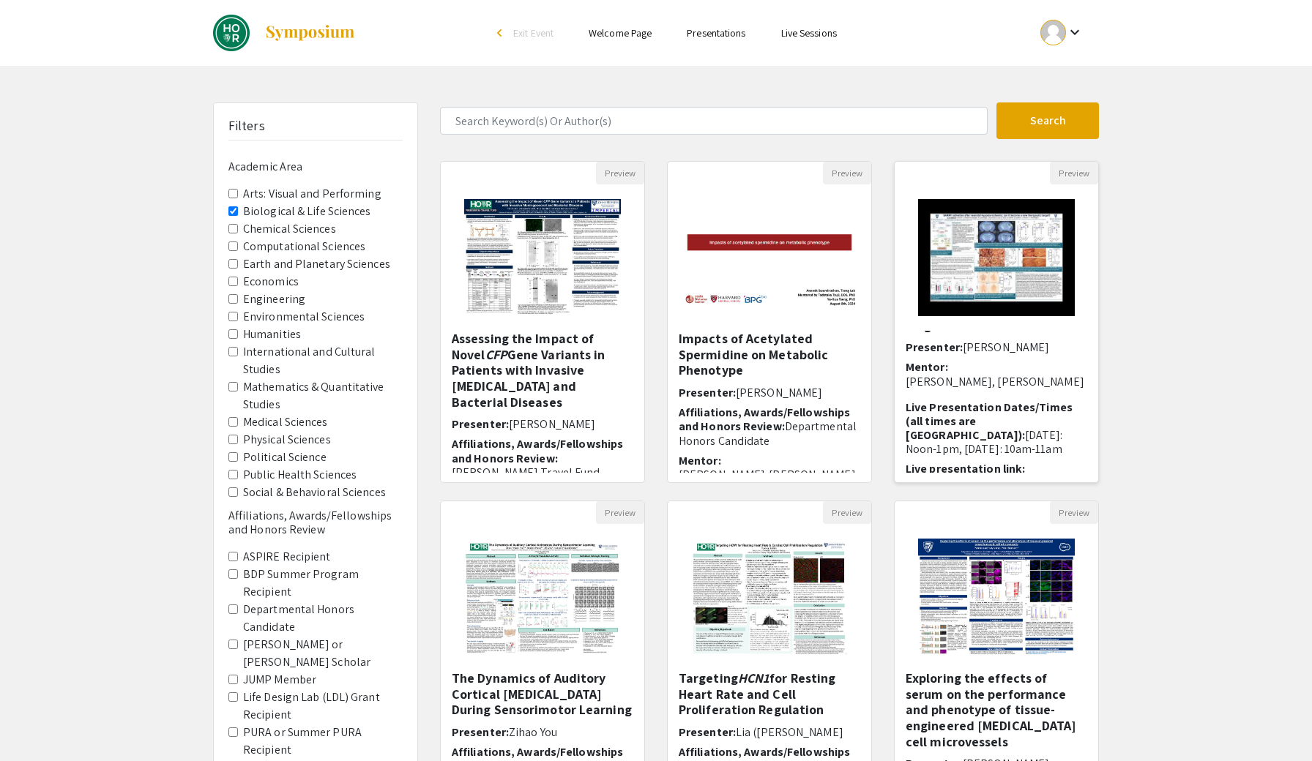
scroll to position [131, 0]
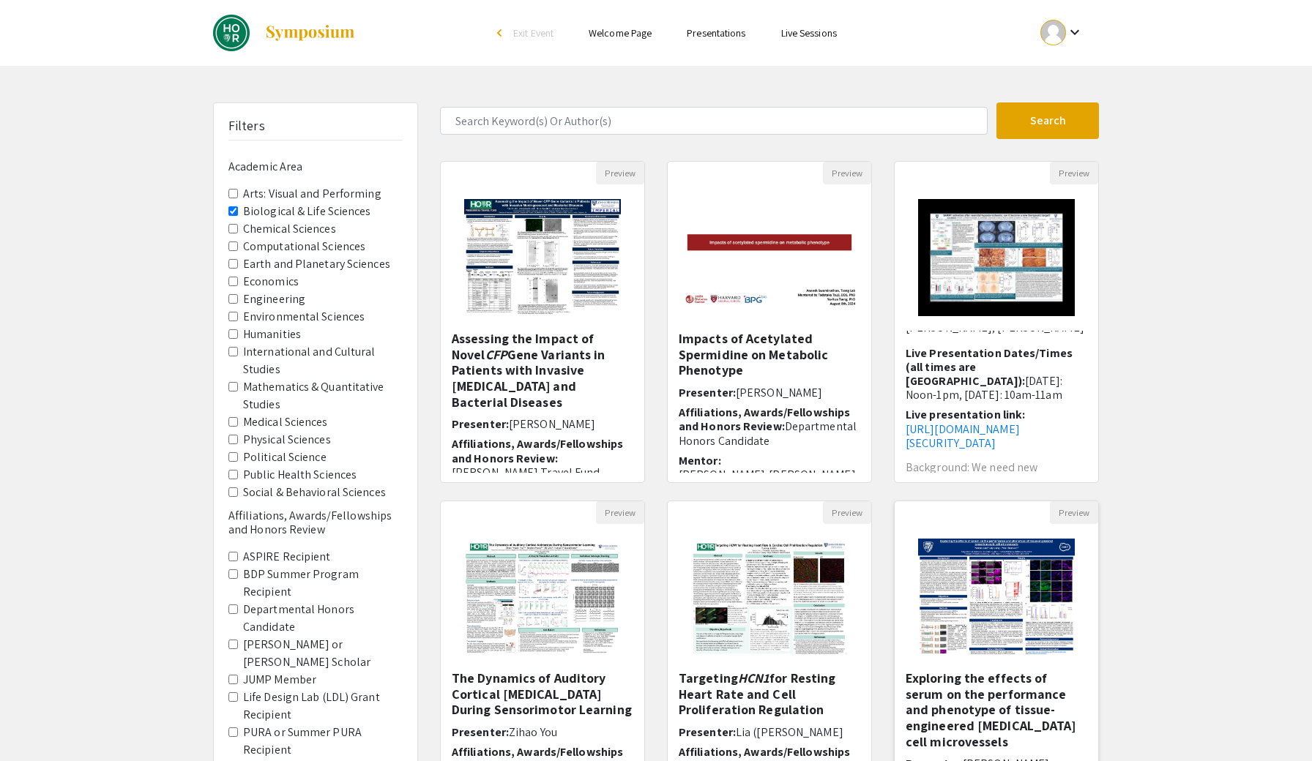
click at [1034, 677] on h5 "Exploring the effects of serum on the performance and phenotype of tissue-engin…" at bounding box center [996, 710] width 182 height 79
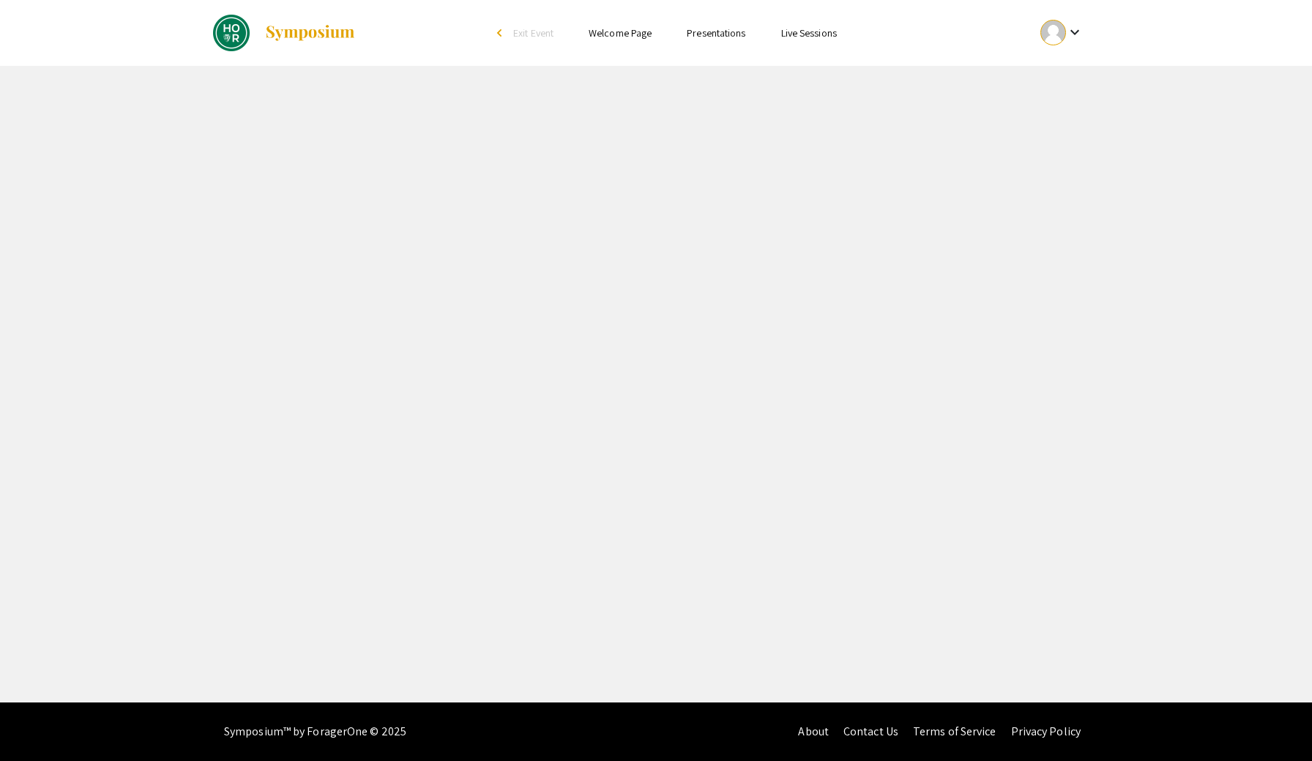
select select "custom"
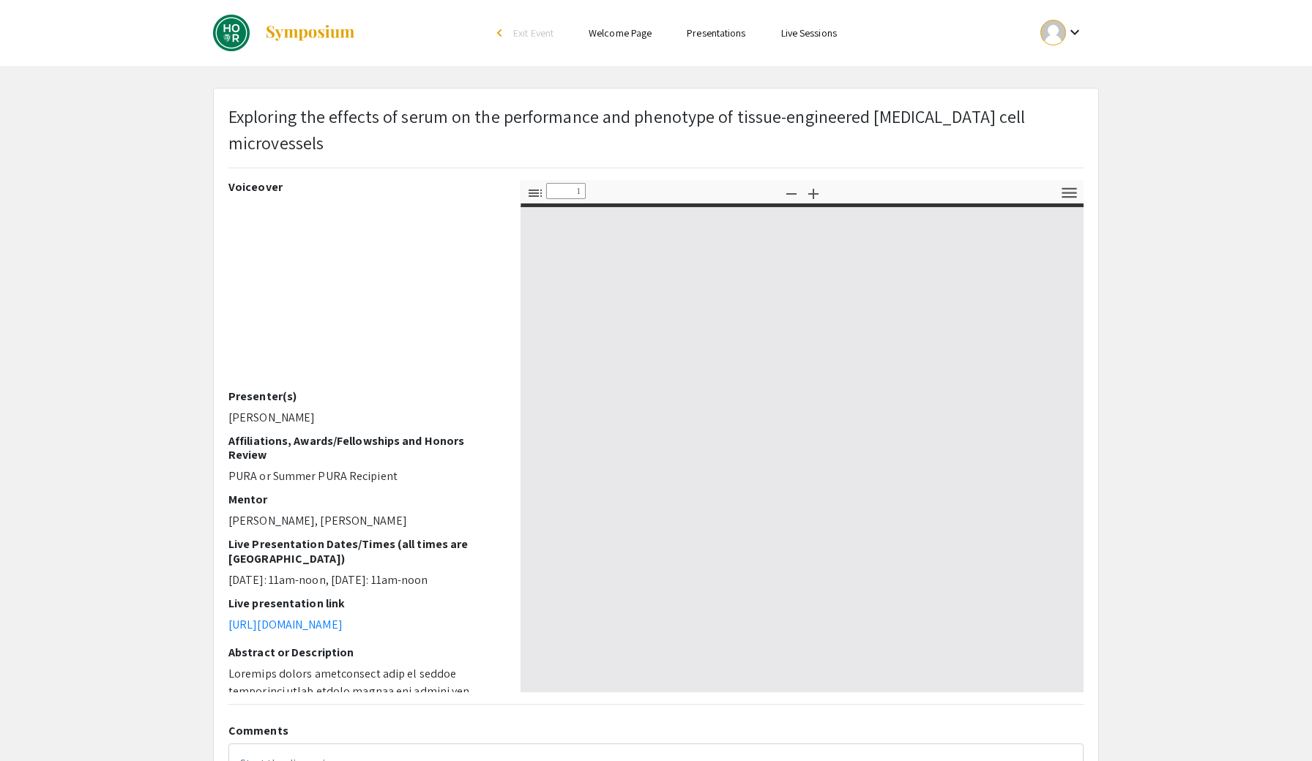
type input "0"
select select "custom"
type input "1"
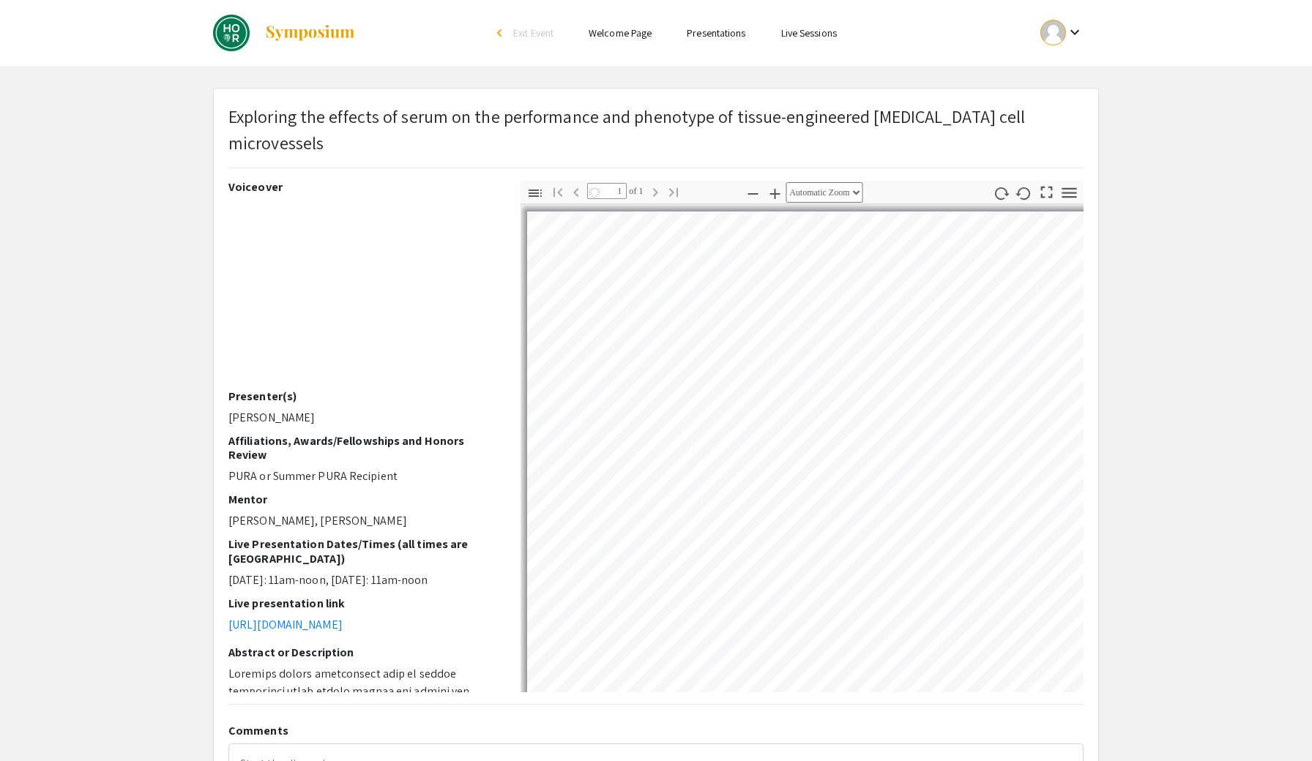
select select "auto"
